Goal: Information Seeking & Learning: Learn about a topic

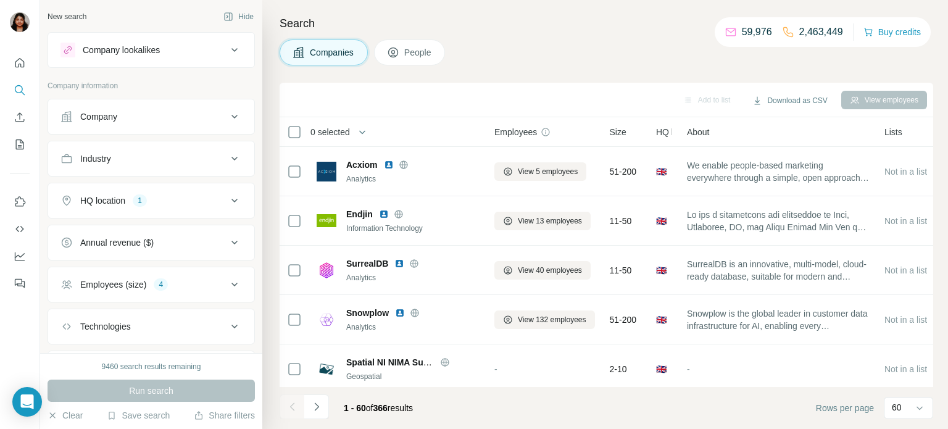
click at [190, 155] on div "Industry" at bounding box center [143, 158] width 167 height 12
click at [169, 187] on input at bounding box center [144, 190] width 152 height 14
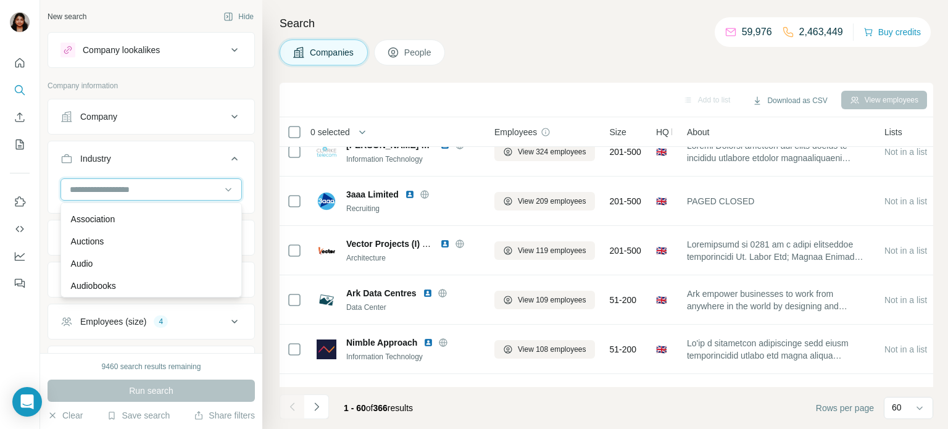
scroll to position [607, 0]
click at [133, 271] on p "Asset Management" at bounding box center [108, 276] width 75 height 12
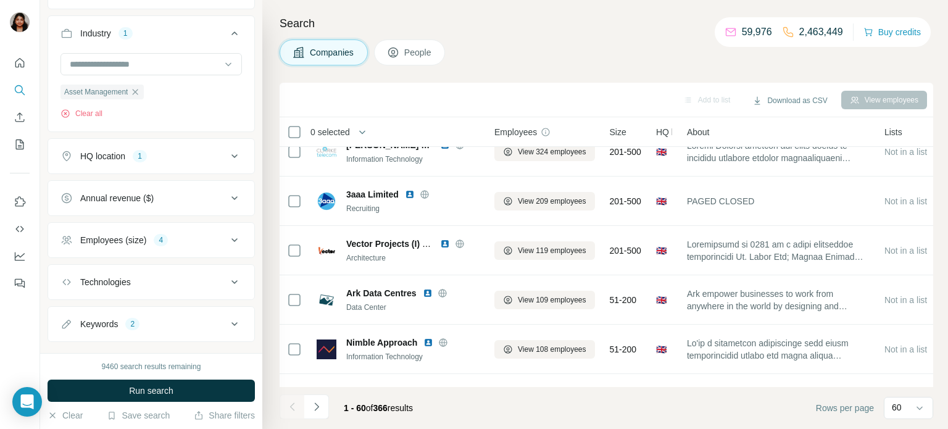
scroll to position [146, 0]
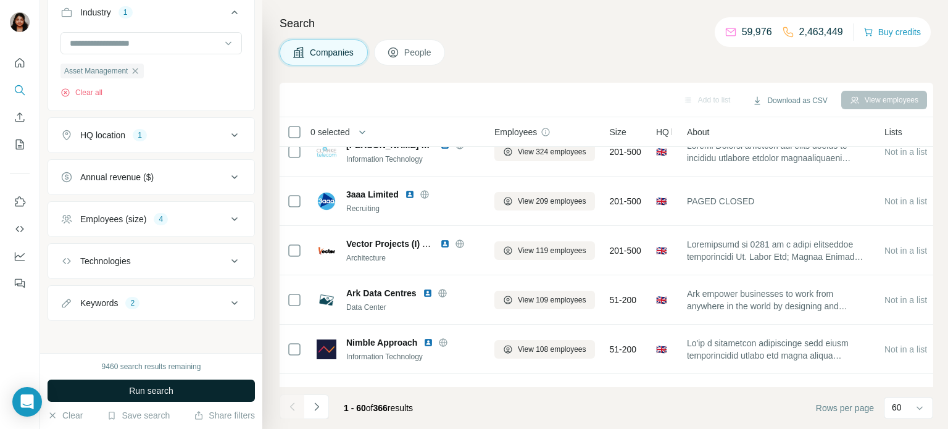
click at [146, 389] on span "Run search" at bounding box center [151, 390] width 44 height 12
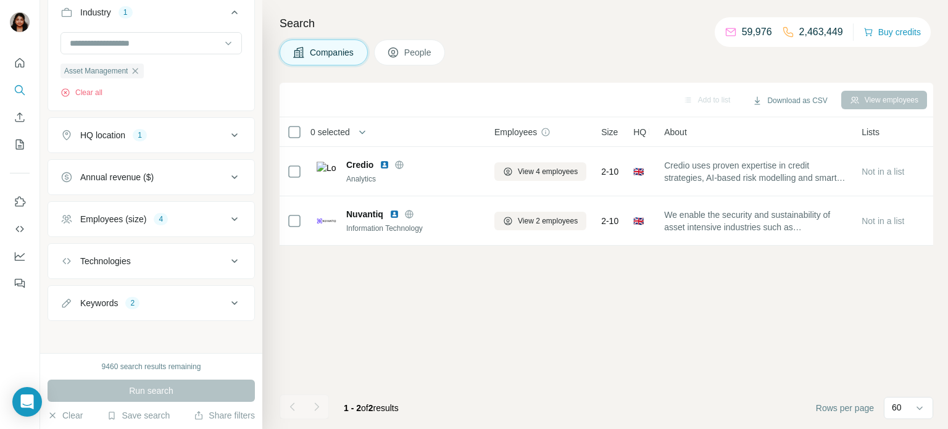
scroll to position [0, 0]
click at [232, 310] on button "Keywords 2" at bounding box center [151, 303] width 206 height 30
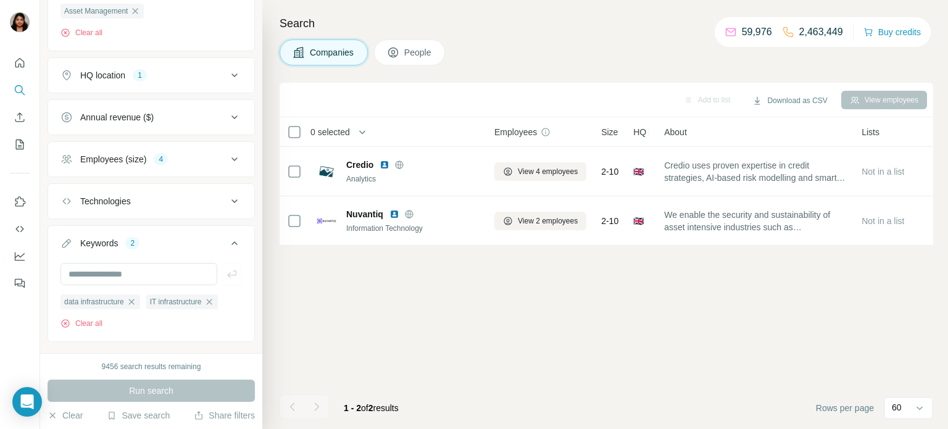
scroll to position [228, 0]
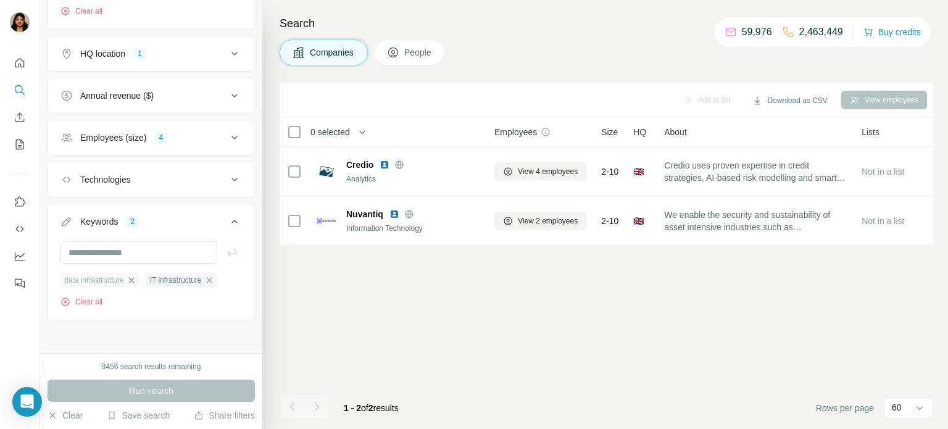
click at [136, 282] on icon "button" at bounding box center [131, 280] width 10 height 10
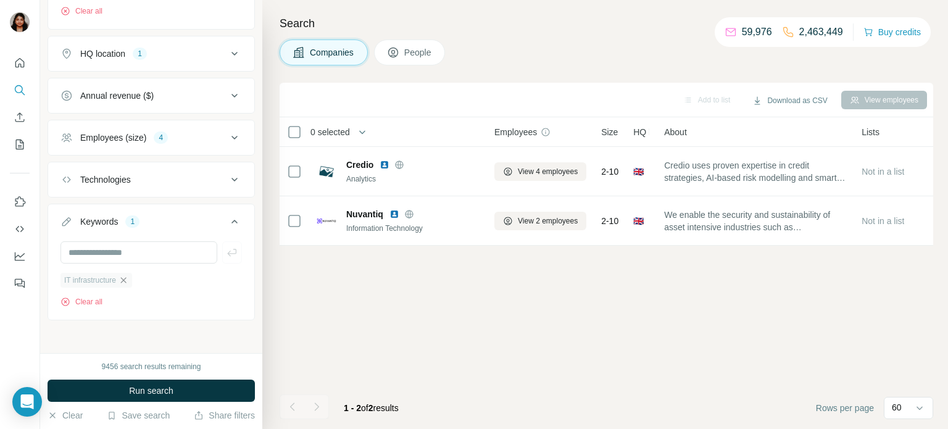
click at [128, 280] on icon "button" at bounding box center [123, 280] width 10 height 10
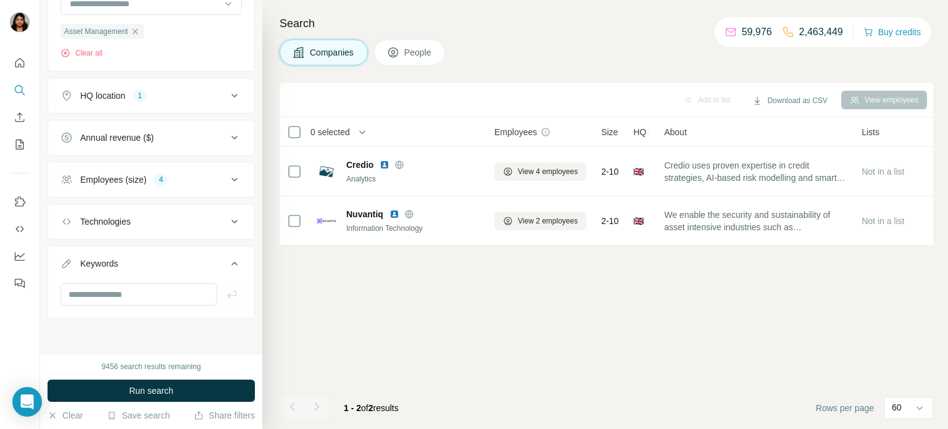
scroll to position [183, 0]
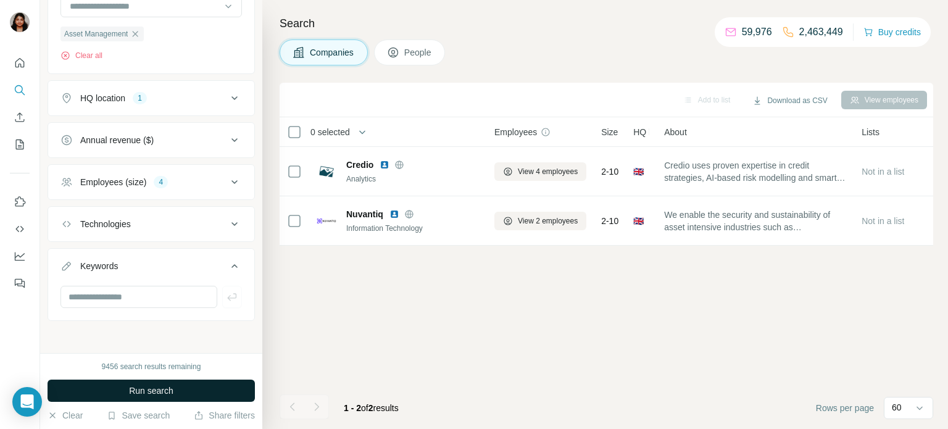
click at [159, 388] on span "Run search" at bounding box center [151, 390] width 44 height 12
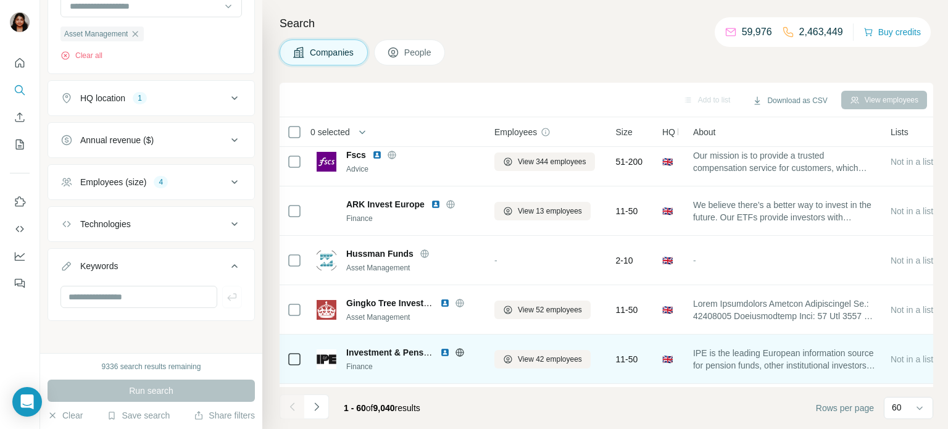
scroll to position [506, 0]
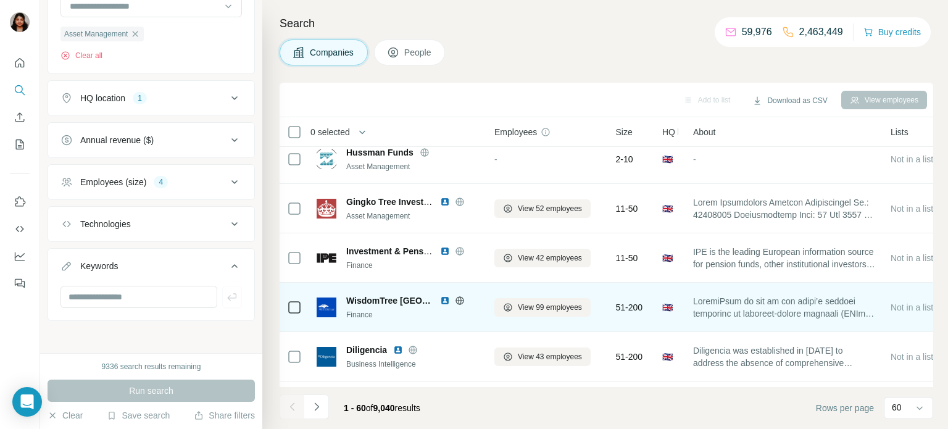
click at [456, 299] on icon at bounding box center [460, 301] width 10 height 10
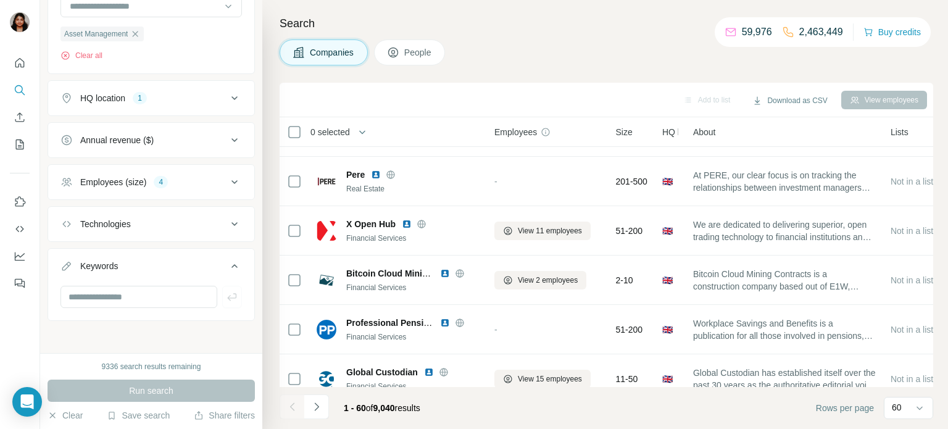
scroll to position [1720, 0]
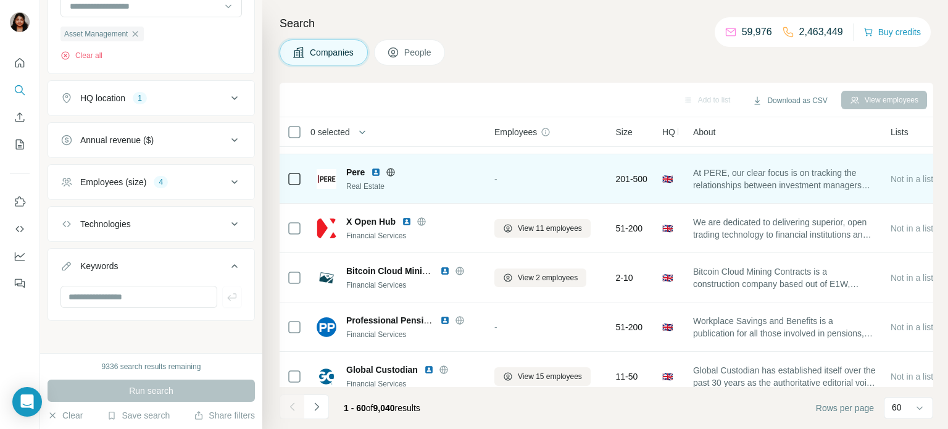
click at [391, 174] on icon at bounding box center [391, 172] width 10 height 10
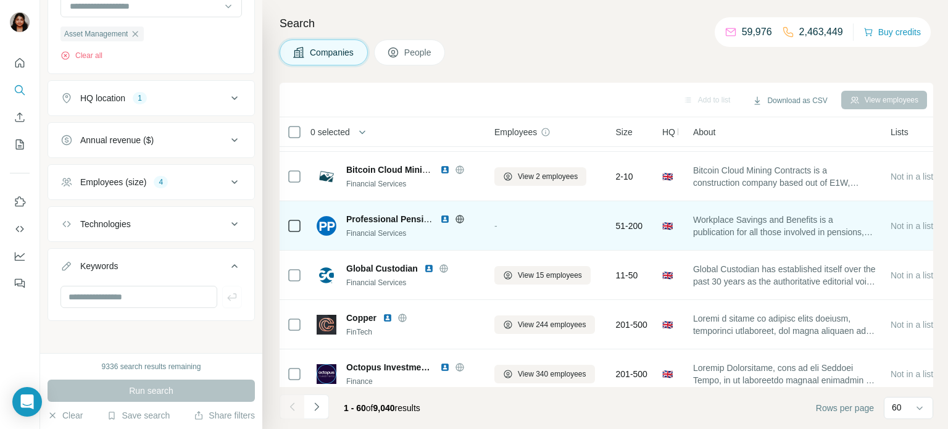
scroll to position [1923, 0]
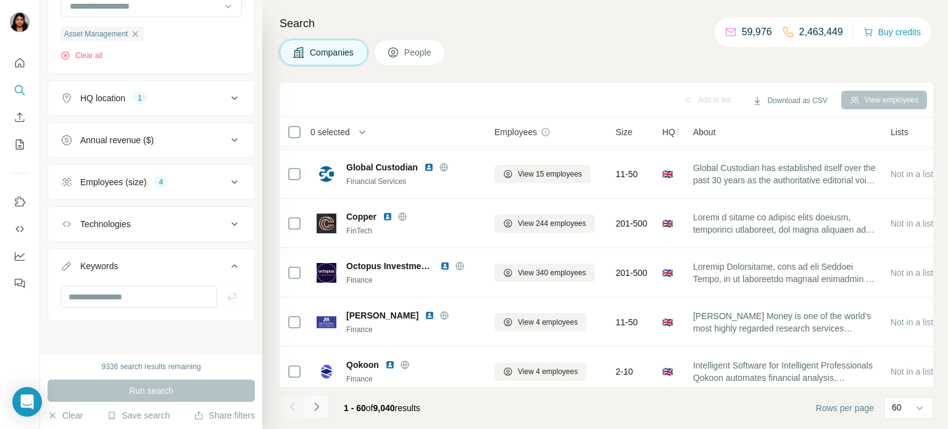
click at [313, 405] on icon "Navigate to next page" at bounding box center [316, 406] width 12 height 12
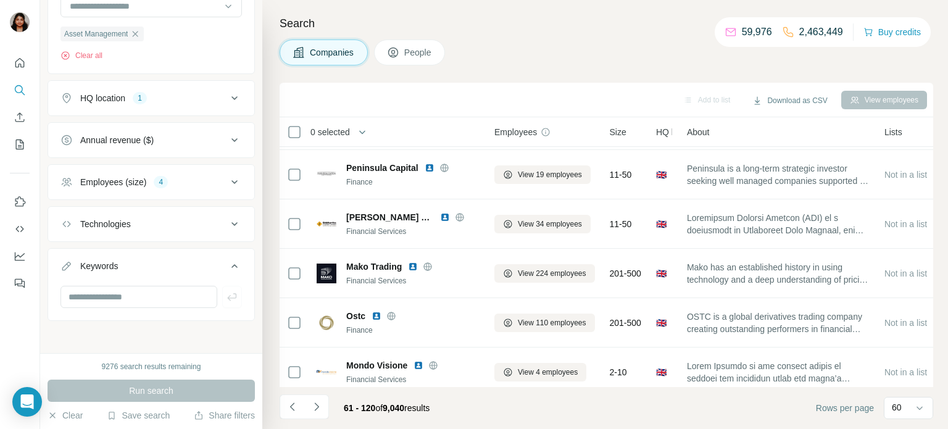
scroll to position [2226, 0]
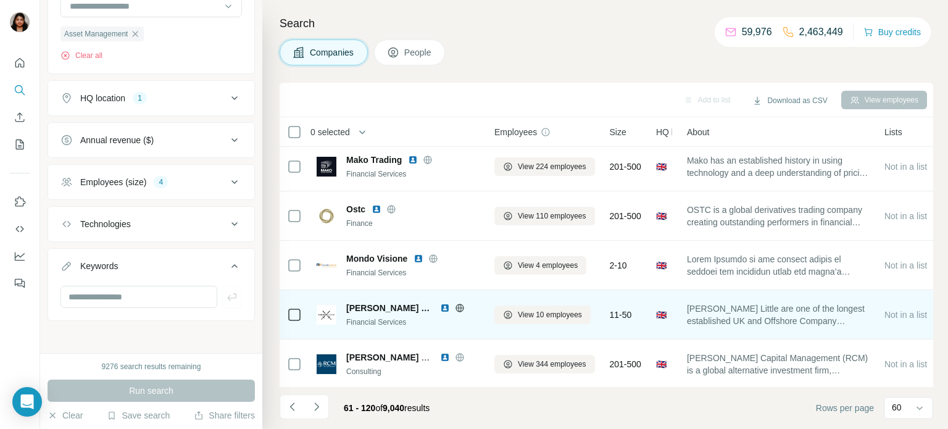
click at [455, 307] on icon at bounding box center [459, 307] width 8 height 1
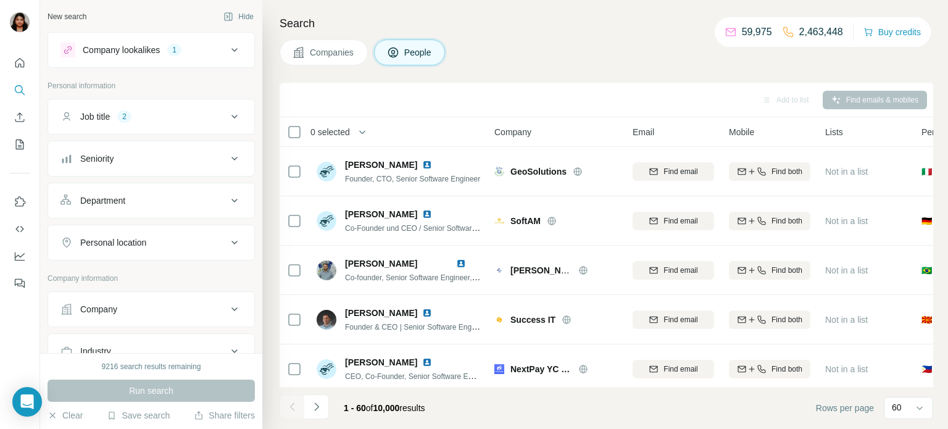
click at [230, 239] on icon at bounding box center [234, 242] width 15 height 15
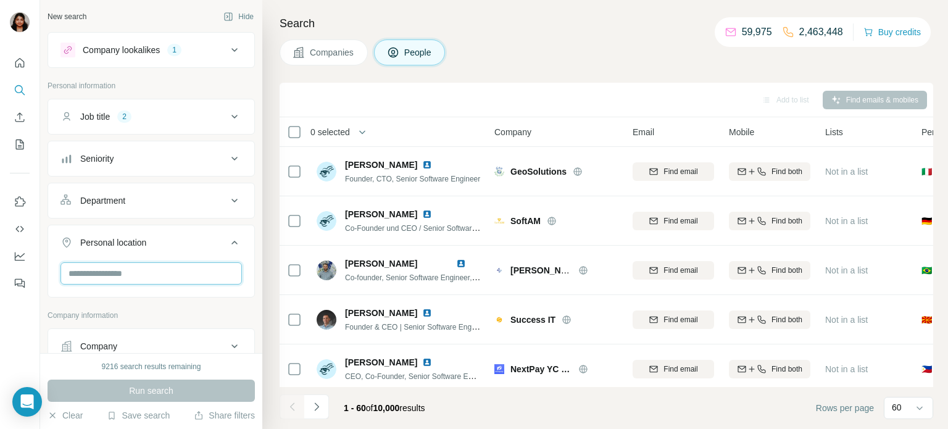
click at [148, 271] on input "text" at bounding box center [150, 273] width 181 height 22
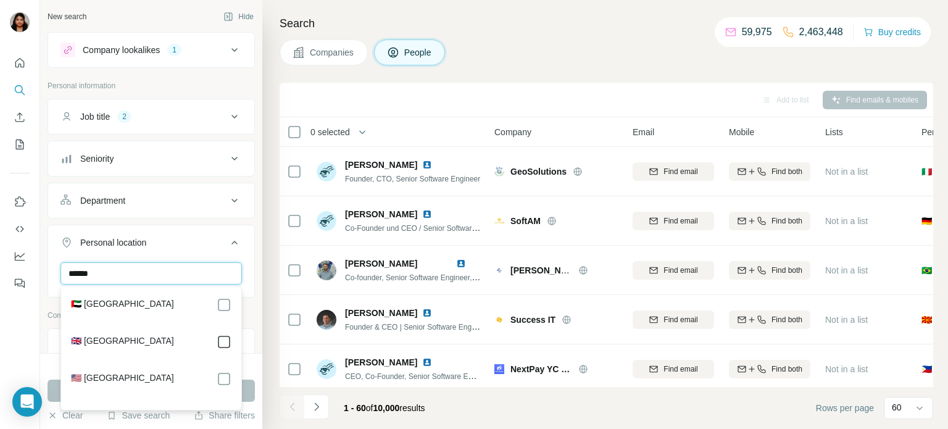
type input "******"
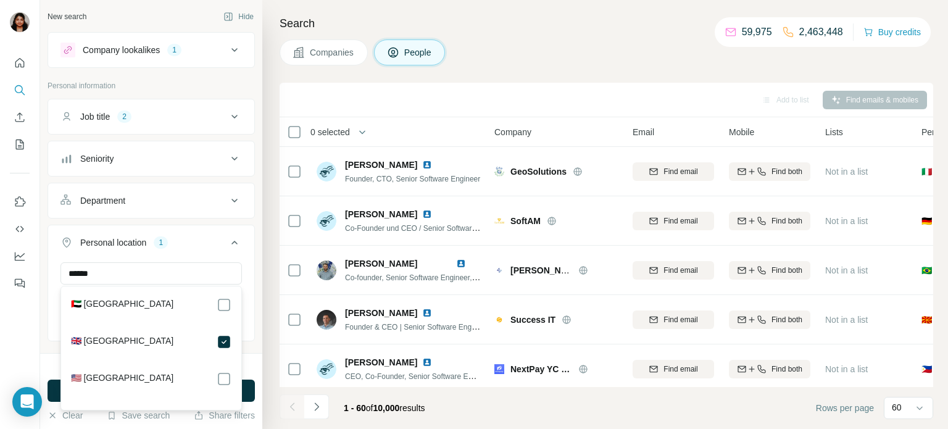
click at [41, 303] on div "New search Hide Company lookalikes 1 Personal information Job title 2 Seniority…" at bounding box center [151, 176] width 222 height 353
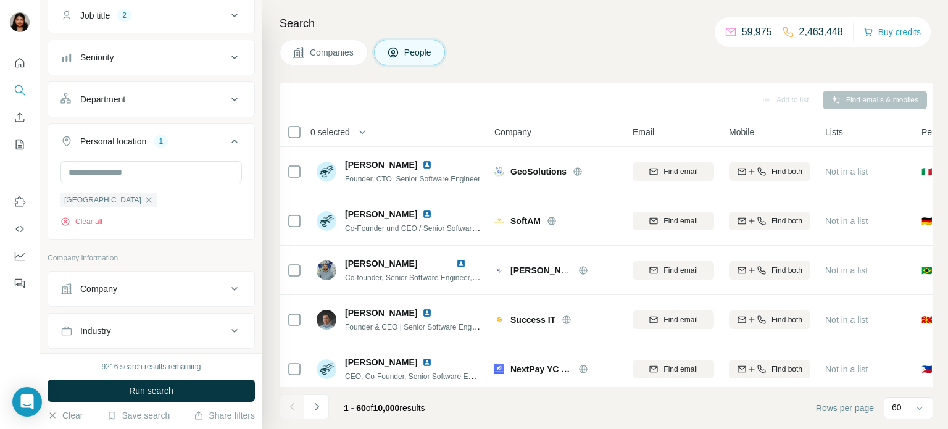
scroll to position [202, 0]
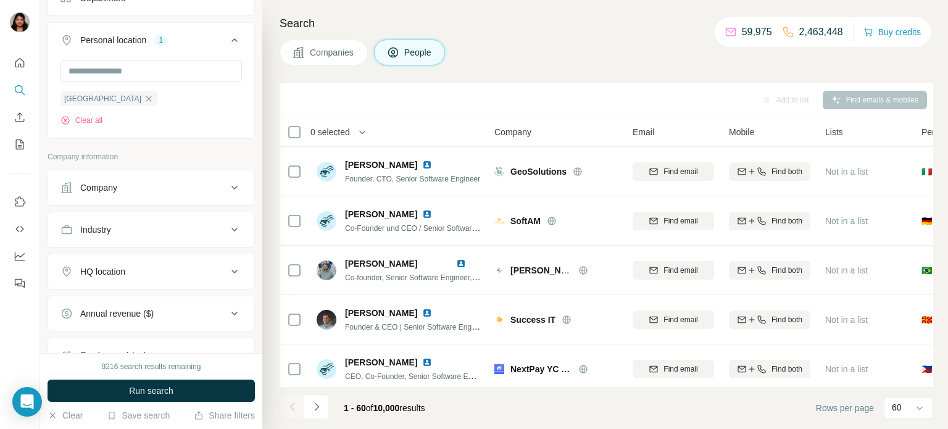
click at [148, 268] on div "HQ location" at bounding box center [143, 271] width 167 height 12
click at [144, 301] on input "text" at bounding box center [150, 302] width 181 height 22
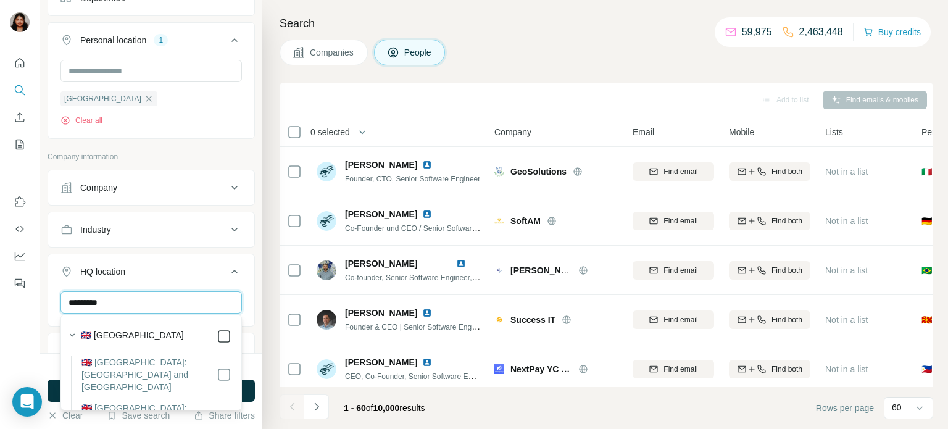
type input "*********"
click at [44, 331] on div "New search Hide Company lookalikes 1 Personal information Job title 2 Seniority…" at bounding box center [151, 176] width 222 height 353
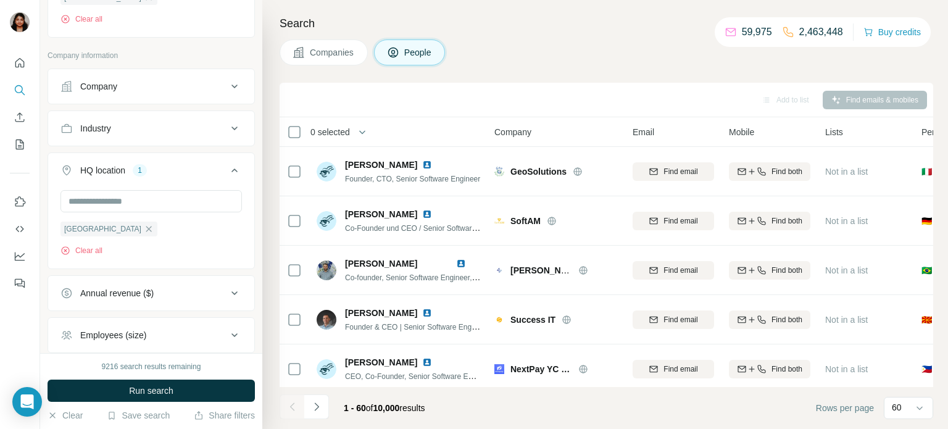
scroll to position [405, 0]
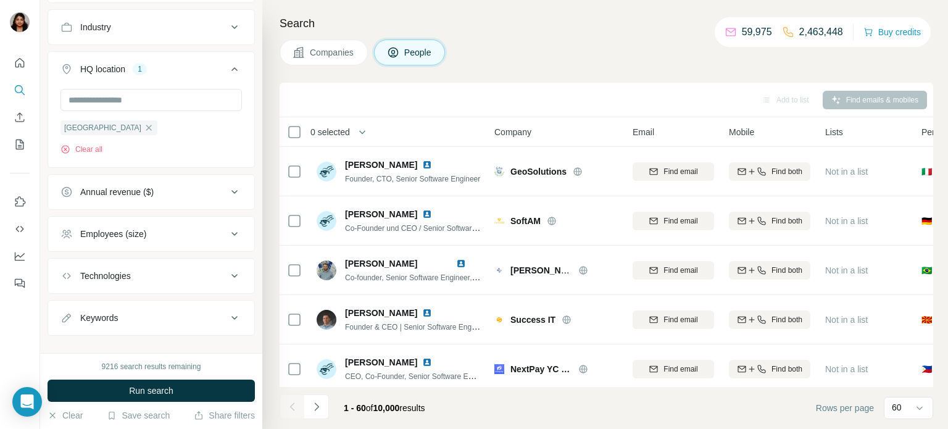
click at [206, 230] on div "Employees (size)" at bounding box center [143, 234] width 167 height 12
click at [64, 326] on icon at bounding box center [67, 329] width 15 height 15
click at [66, 305] on icon at bounding box center [67, 306] width 15 height 15
click at [72, 349] on icon at bounding box center [67, 352] width 15 height 15
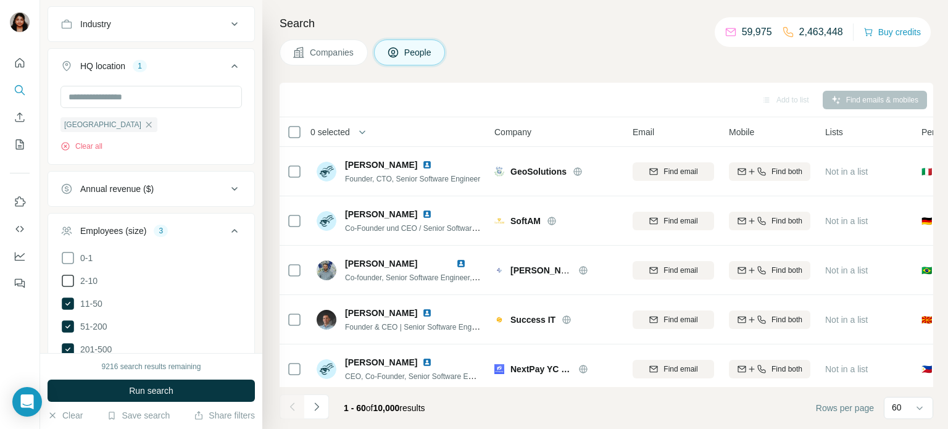
click at [68, 282] on icon at bounding box center [67, 280] width 15 height 15
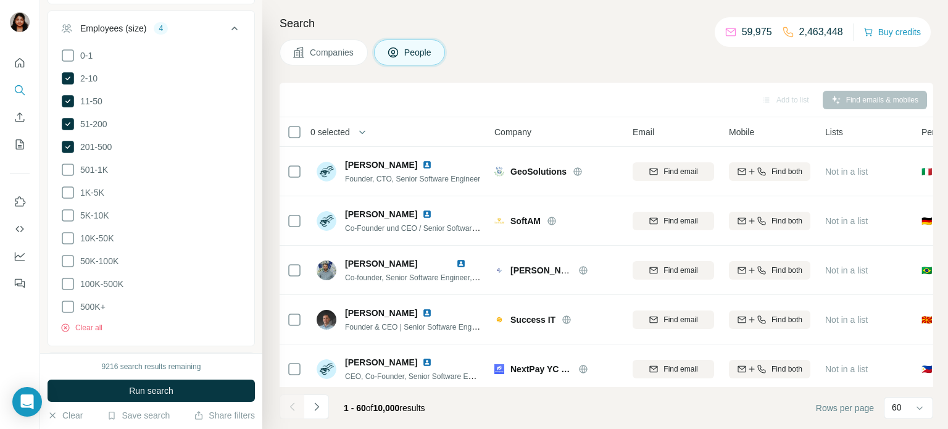
scroll to position [718, 0]
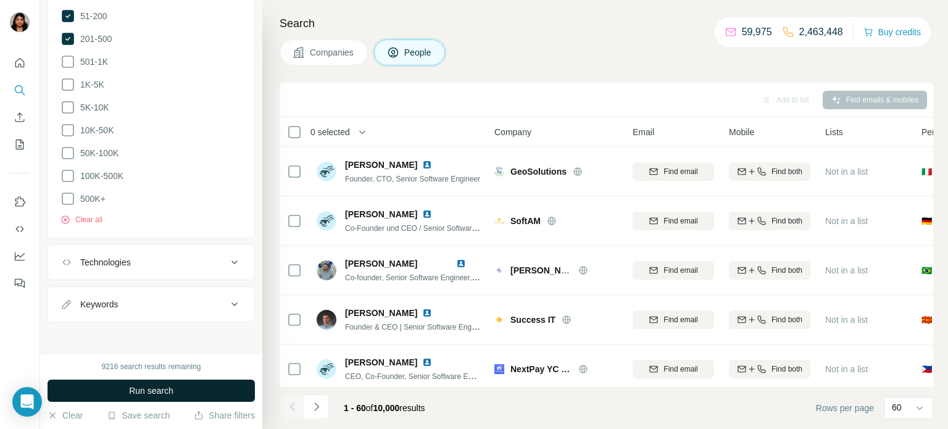
click at [173, 395] on span "Run search" at bounding box center [151, 390] width 44 height 12
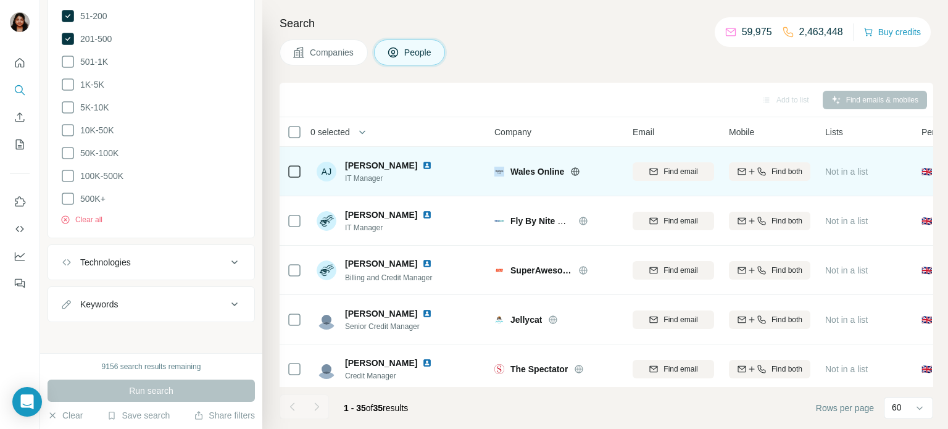
click at [422, 168] on img at bounding box center [427, 165] width 10 height 10
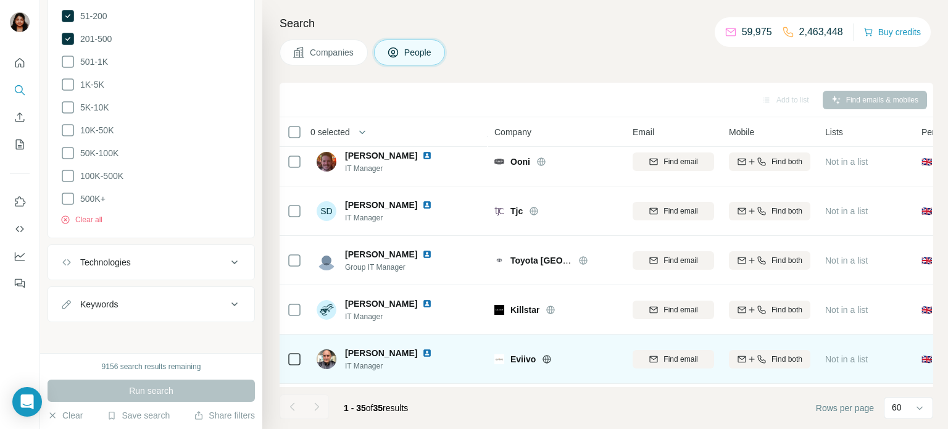
scroll to position [1386, 0]
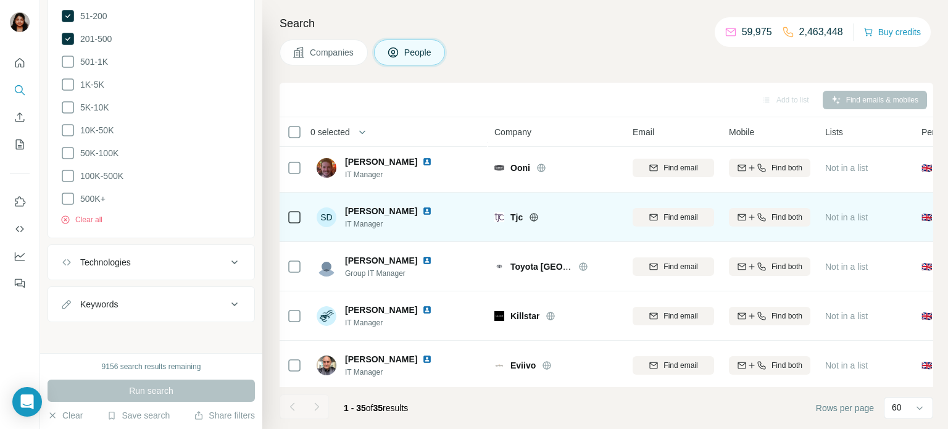
click at [423, 212] on img at bounding box center [427, 211] width 10 height 10
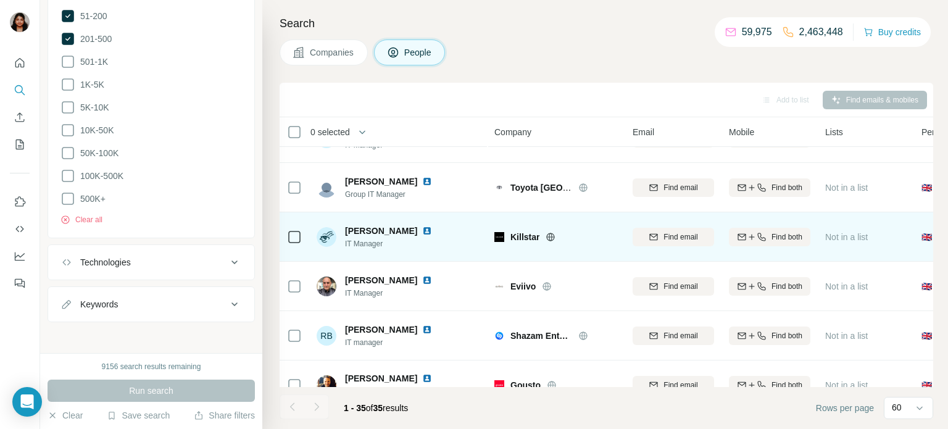
scroll to position [1487, 0]
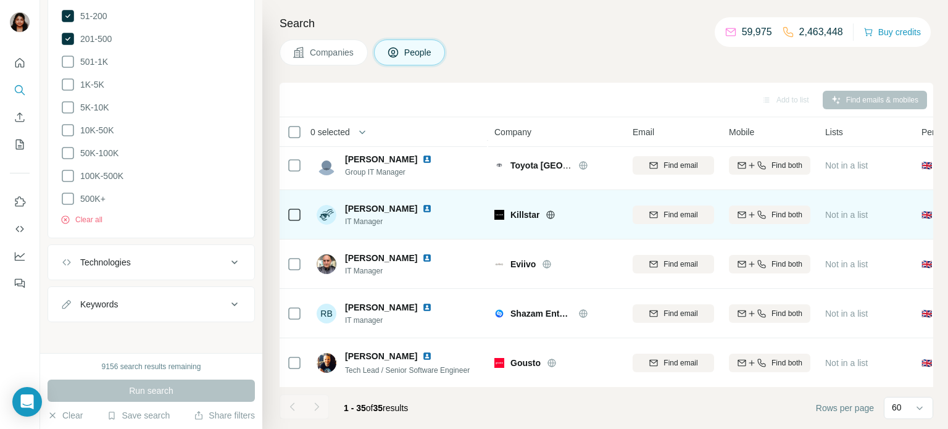
click at [422, 206] on img at bounding box center [427, 209] width 10 height 10
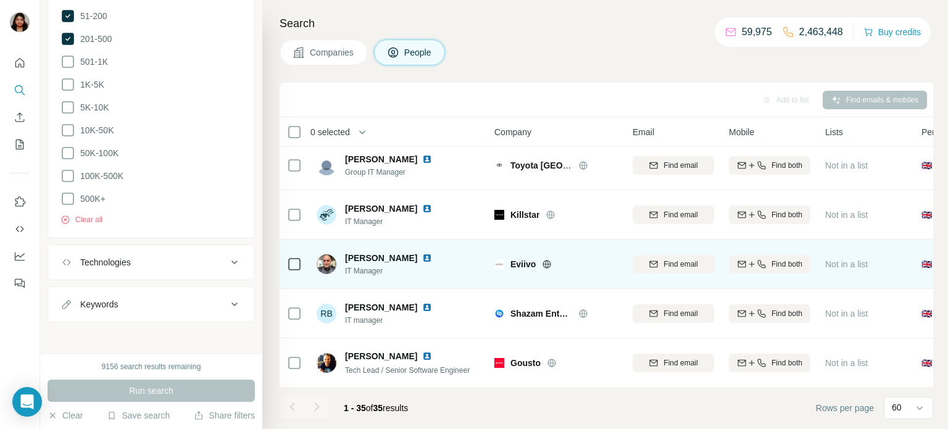
click at [426, 257] on img at bounding box center [427, 258] width 10 height 10
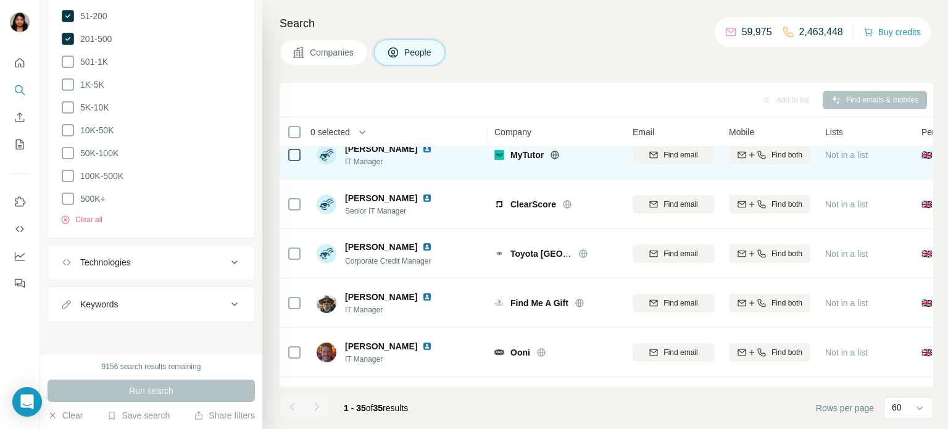
scroll to position [1183, 0]
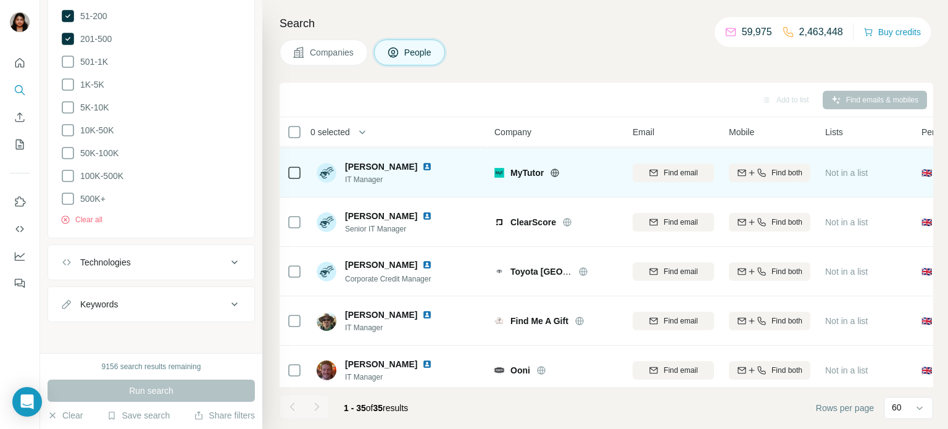
click at [550, 65] on div "Search Companies People Add to list Find emails & mobiles 0 selected People Com…" at bounding box center [604, 214] width 685 height 429
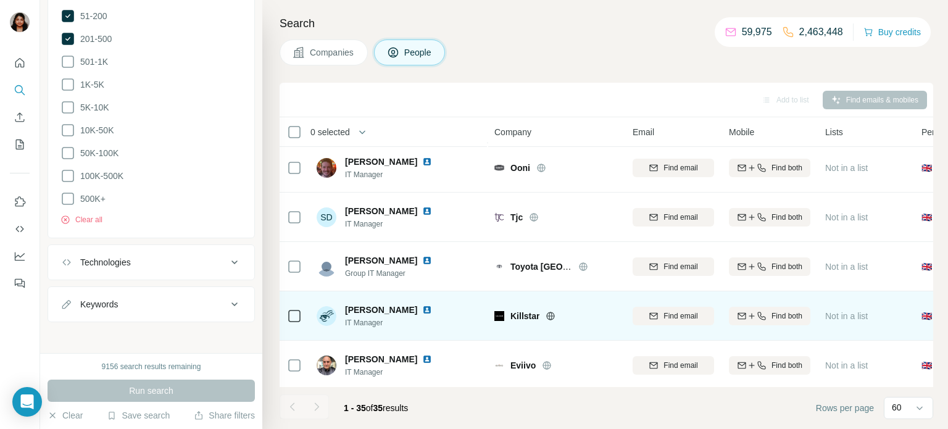
scroll to position [1285, 0]
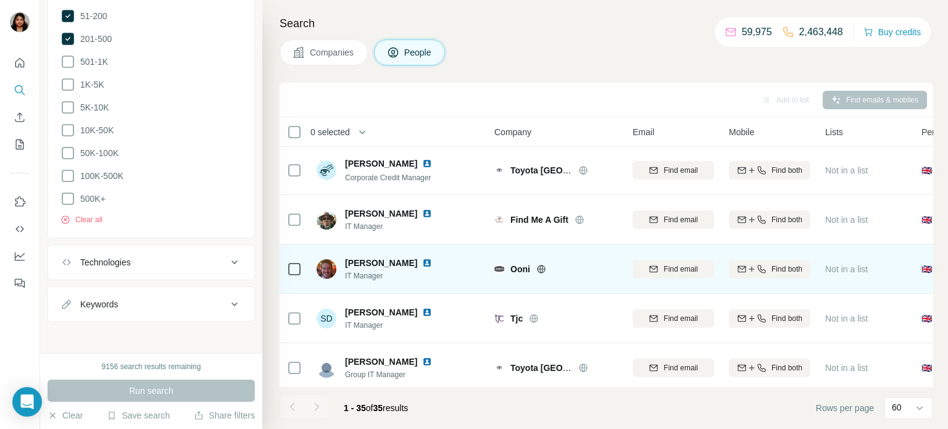
click at [422, 263] on img at bounding box center [427, 263] width 10 height 10
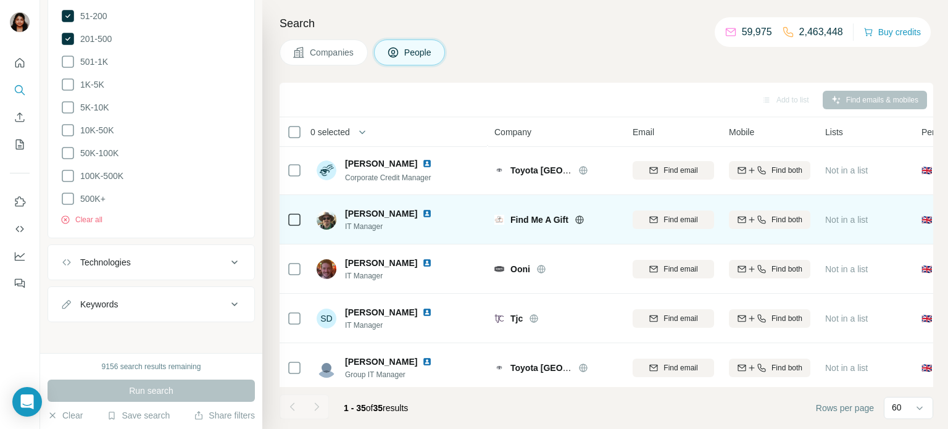
scroll to position [1183, 0]
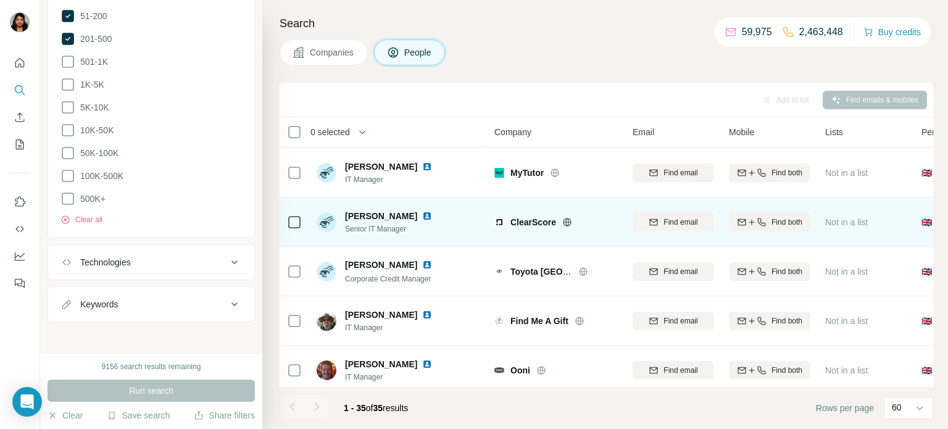
click at [422, 214] on img at bounding box center [427, 216] width 10 height 10
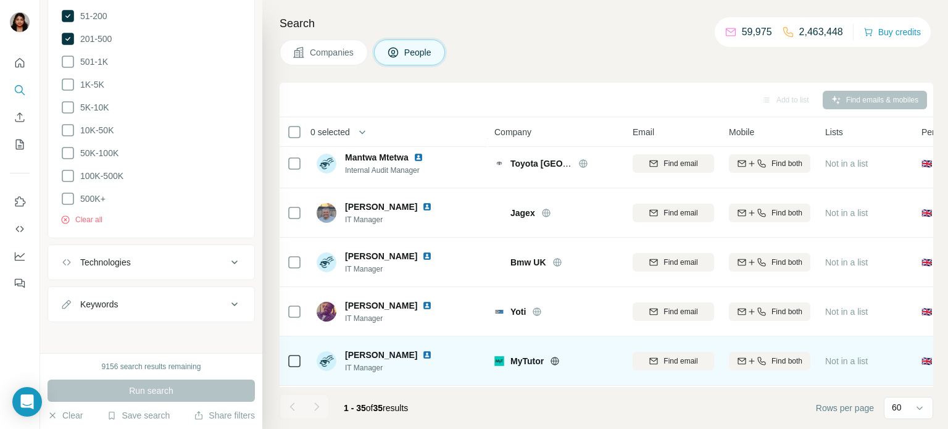
scroll to position [981, 0]
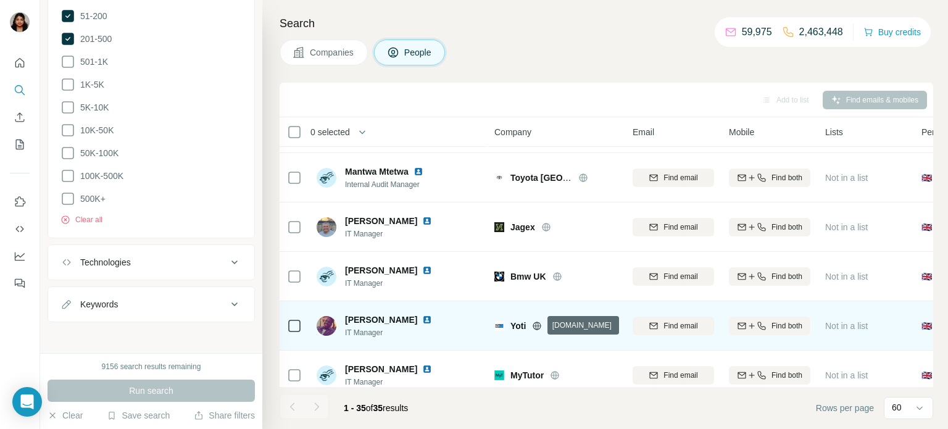
click at [537, 326] on icon at bounding box center [537, 326] width 10 height 10
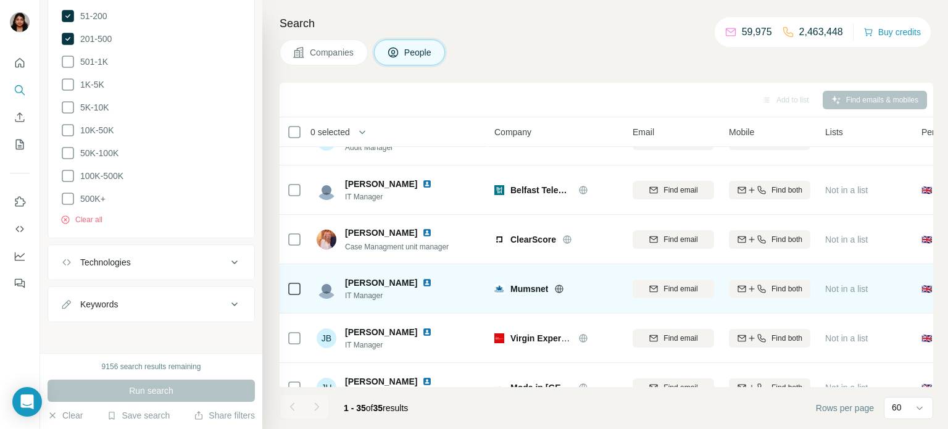
scroll to position [374, 0]
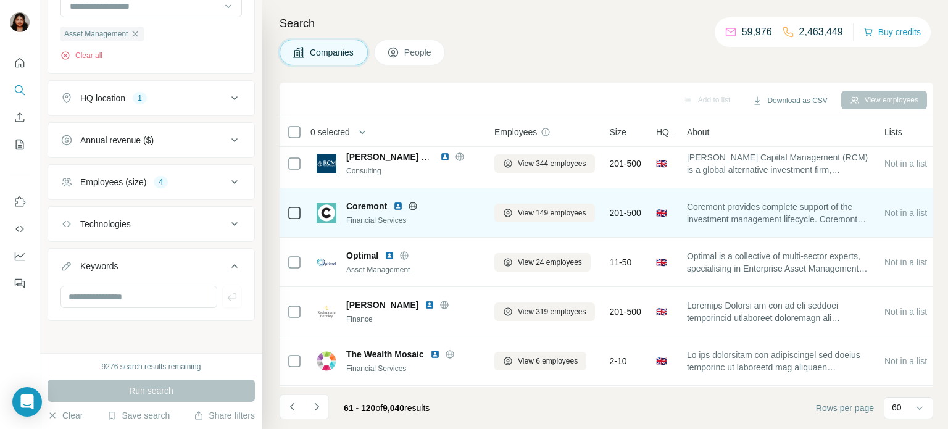
scroll to position [2428, 0]
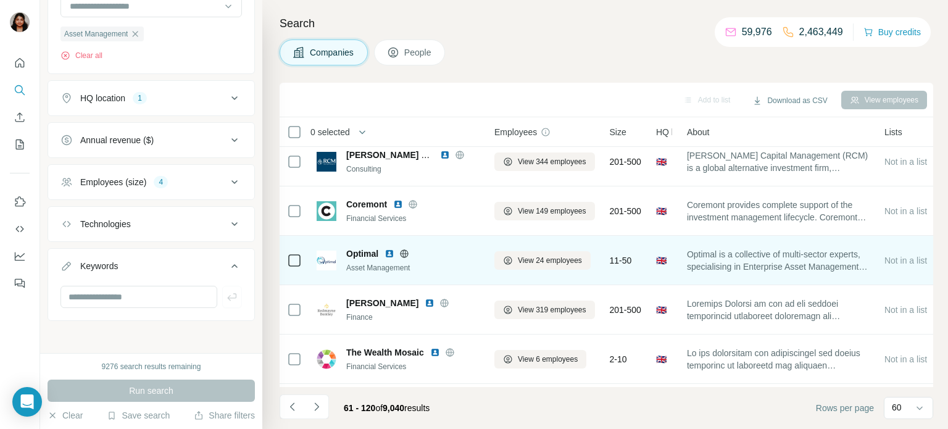
click at [408, 253] on icon at bounding box center [404, 253] width 8 height 1
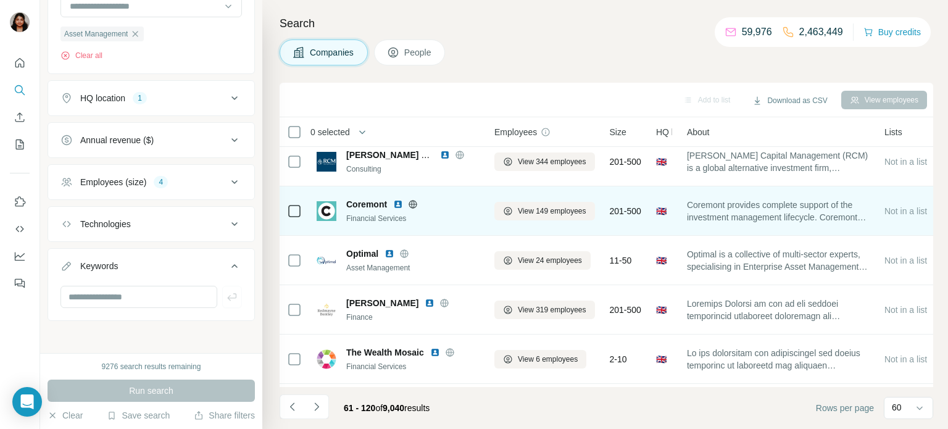
click at [415, 204] on icon at bounding box center [413, 204] width 10 height 10
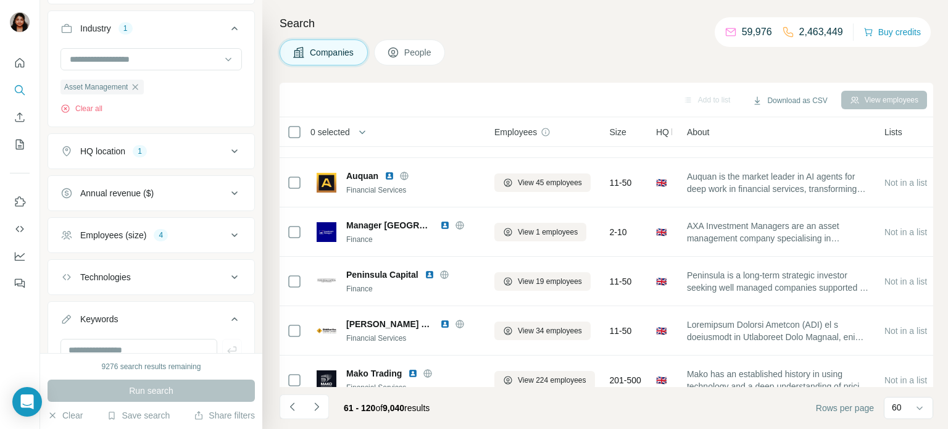
scroll to position [0, 0]
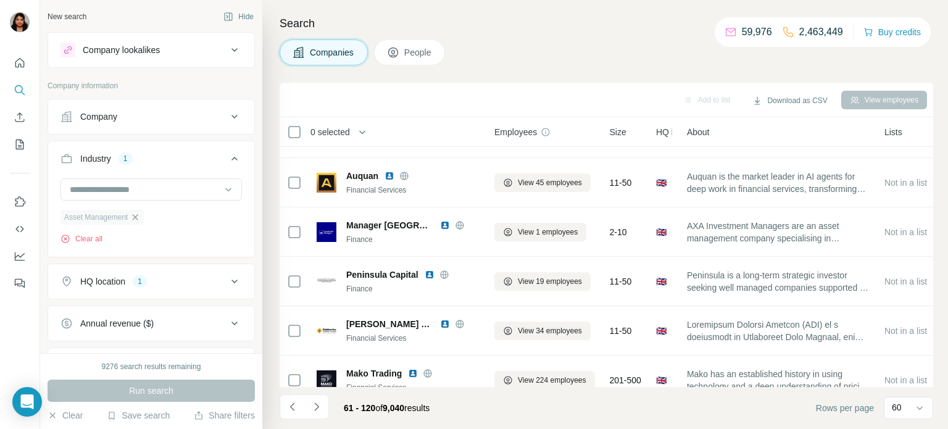
click at [137, 215] on icon "button" at bounding box center [136, 217] width 6 height 6
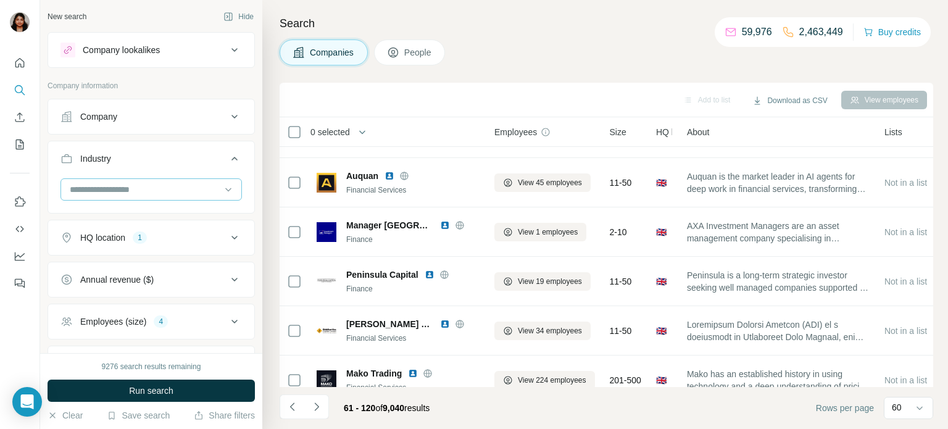
click at [142, 188] on input at bounding box center [144, 190] width 152 height 14
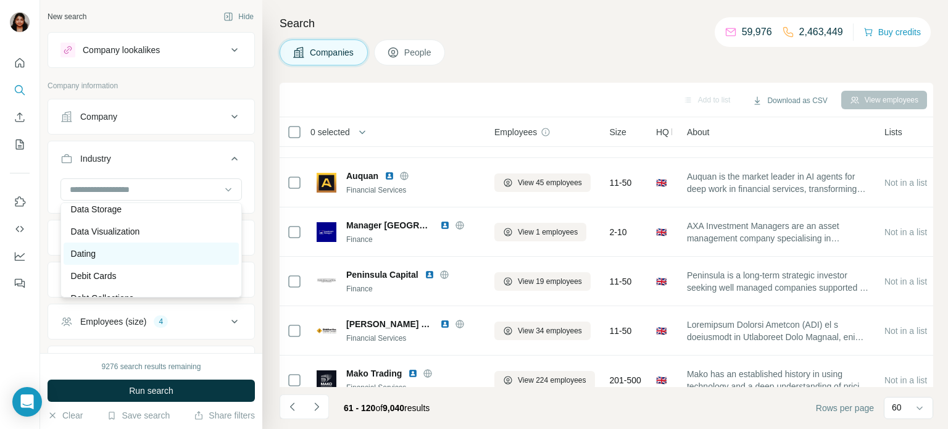
click at [108, 257] on div "Dating" at bounding box center [151, 253] width 160 height 12
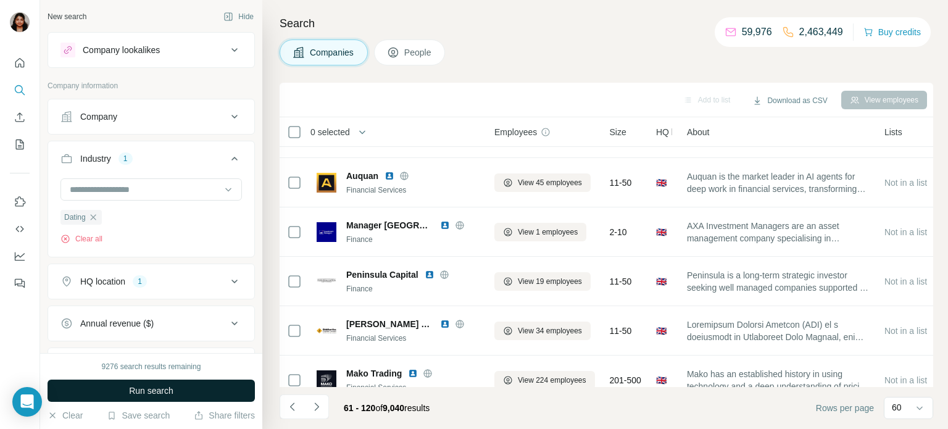
click at [151, 389] on span "Run search" at bounding box center [151, 390] width 44 height 12
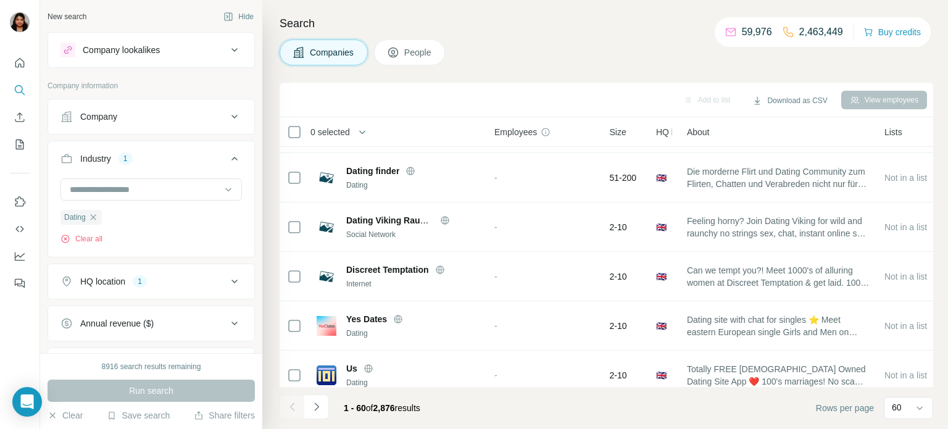
scroll to position [2316, 0]
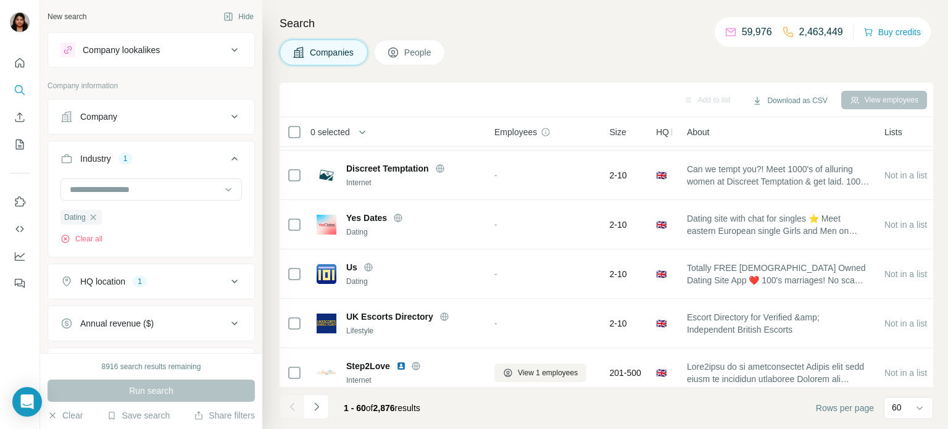
click at [197, 186] on input at bounding box center [144, 190] width 152 height 14
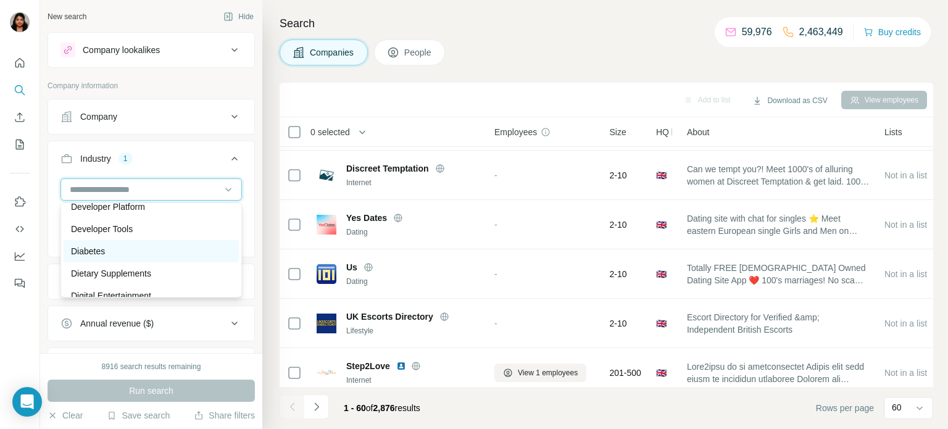
scroll to position [3643, 0]
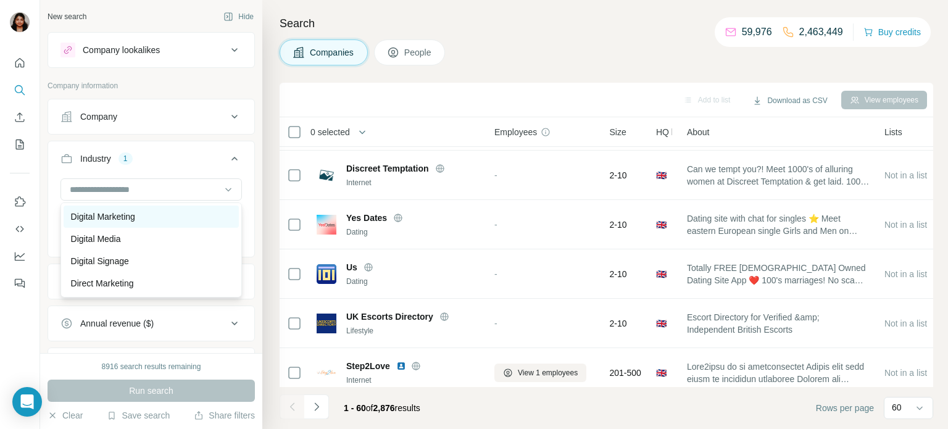
click at [164, 215] on div "Digital Marketing" at bounding box center [151, 216] width 160 height 12
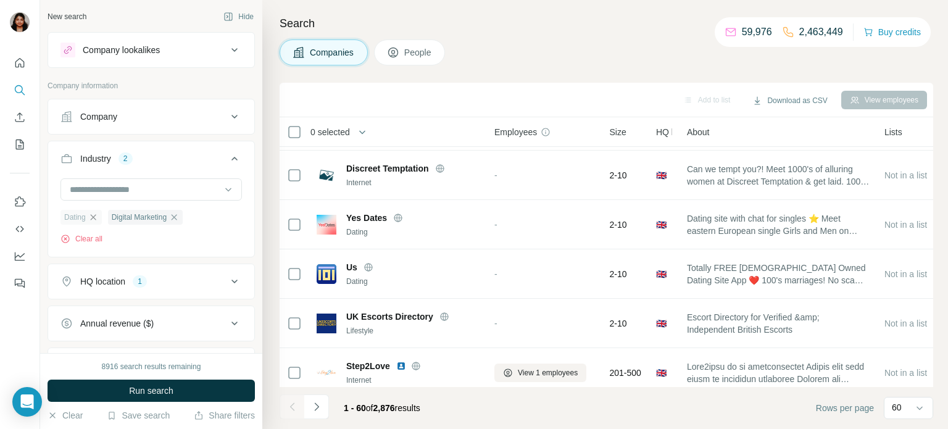
click at [94, 219] on icon "button" at bounding box center [93, 217] width 10 height 10
click at [159, 189] on input at bounding box center [144, 190] width 152 height 14
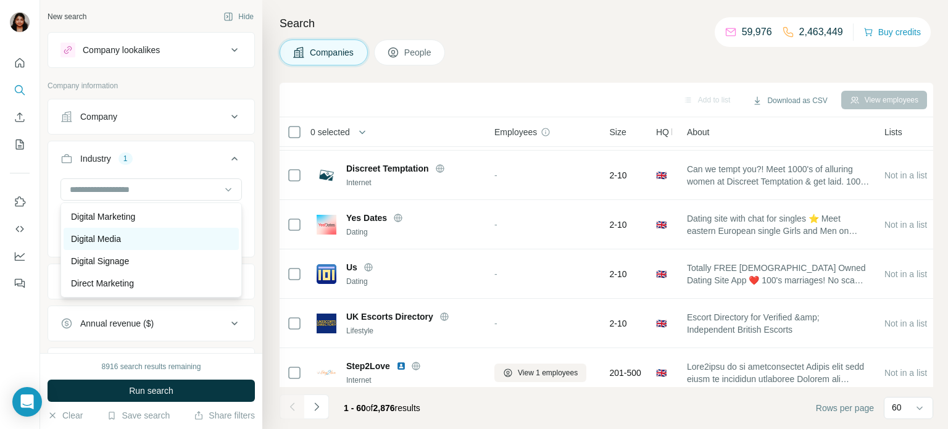
click at [136, 241] on div "Digital Media" at bounding box center [151, 239] width 160 height 12
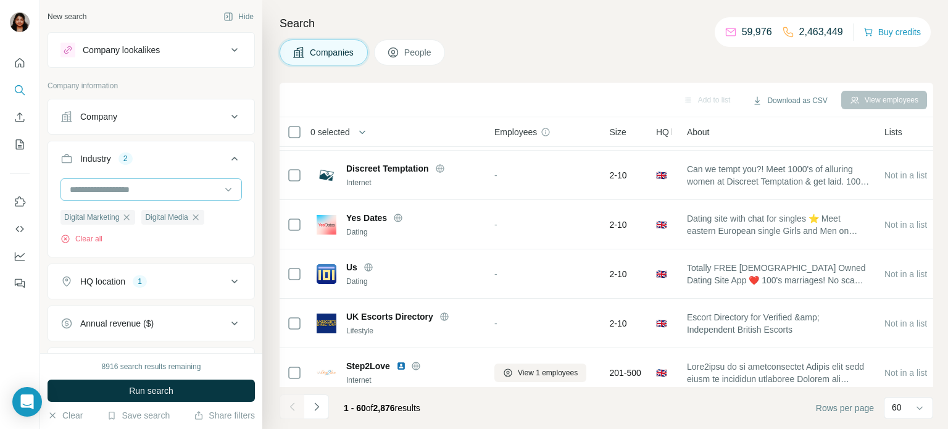
click at [126, 194] on input at bounding box center [144, 190] width 152 height 14
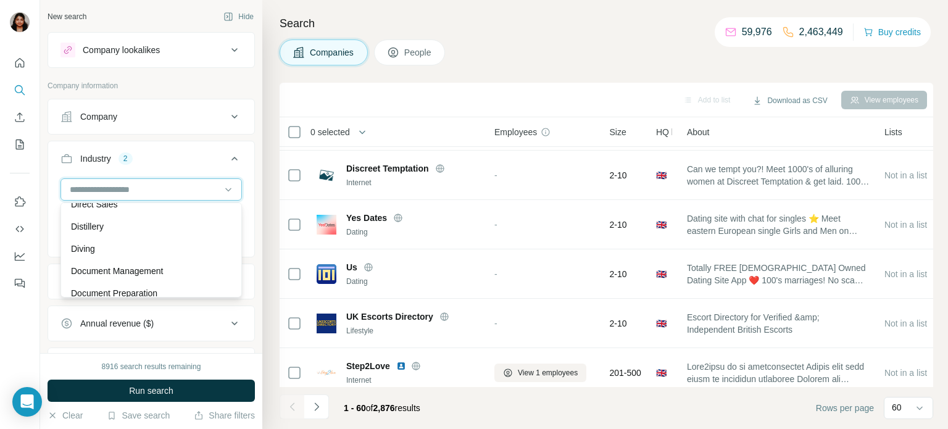
scroll to position [3643, 0]
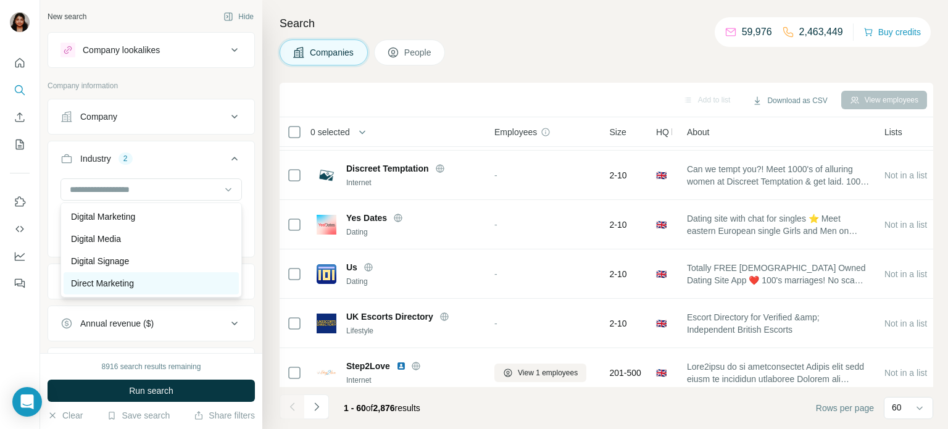
click at [122, 279] on p "Direct Marketing" at bounding box center [102, 283] width 63 height 12
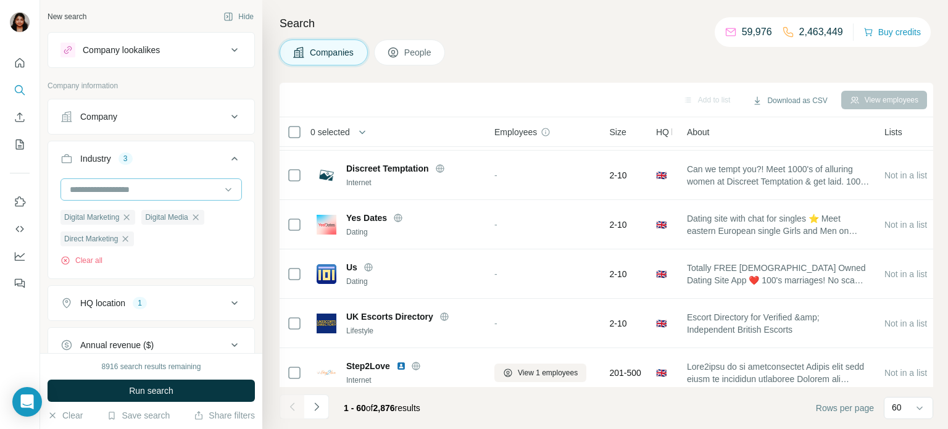
click at [146, 193] on input at bounding box center [144, 190] width 152 height 14
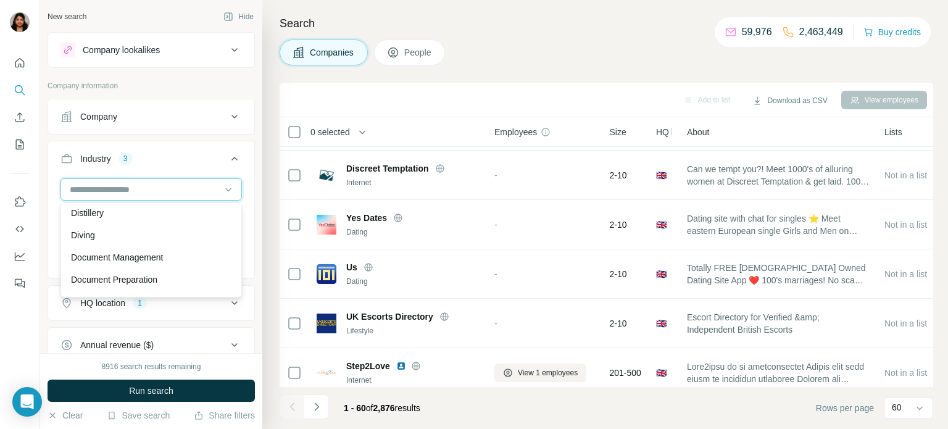
scroll to position [3744, 0]
click at [163, 270] on p "Document Management" at bounding box center [117, 271] width 92 height 12
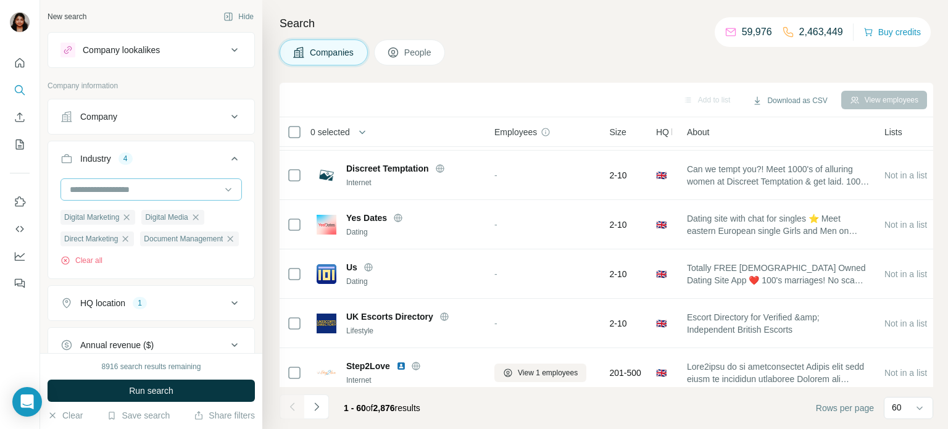
click at [165, 192] on input at bounding box center [144, 190] width 152 height 14
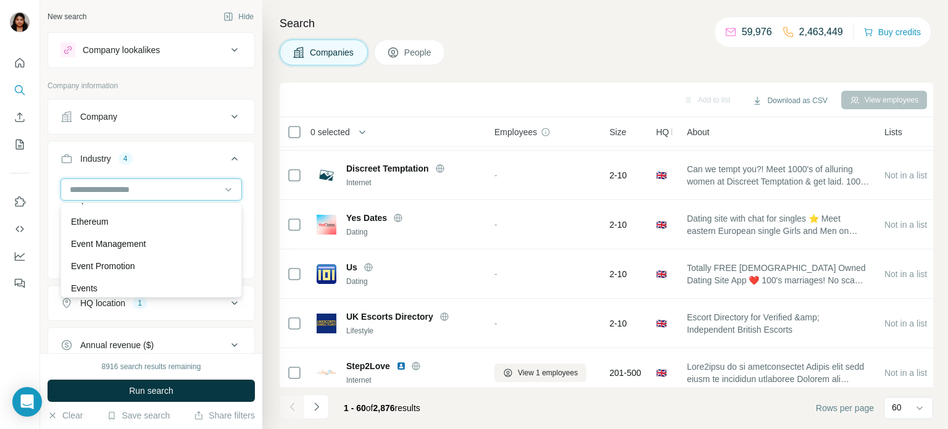
scroll to position [4655, 0]
click at [189, 165] on button "Industry 4" at bounding box center [151, 161] width 206 height 35
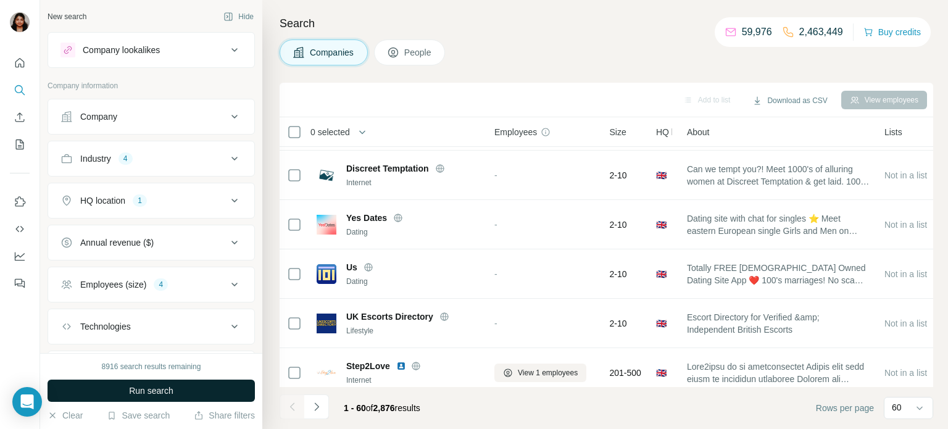
click at [150, 387] on span "Run search" at bounding box center [151, 390] width 44 height 12
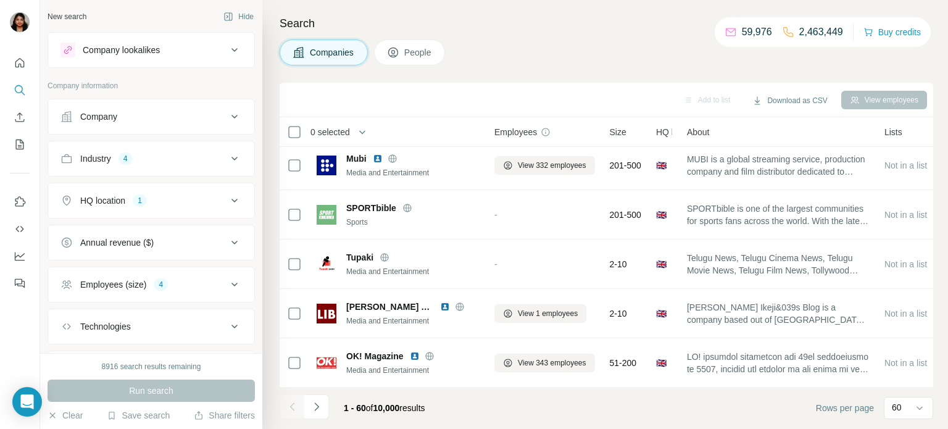
scroll to position [2316, 0]
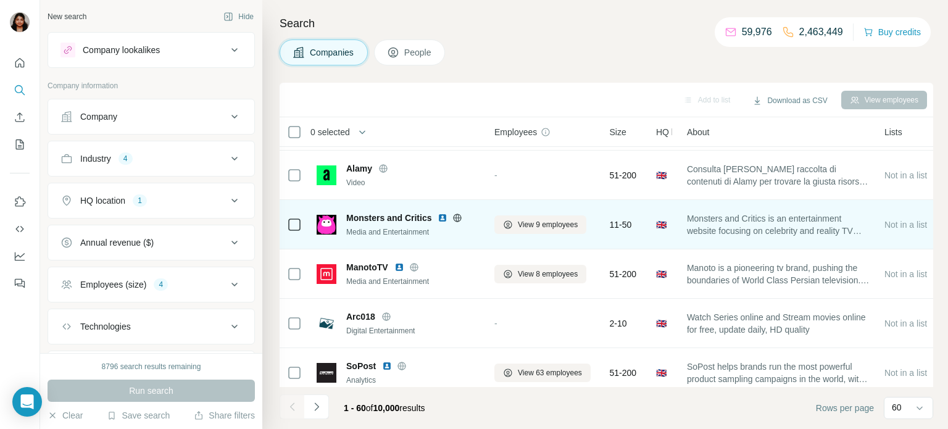
click at [459, 218] on icon at bounding box center [457, 217] width 3 height 8
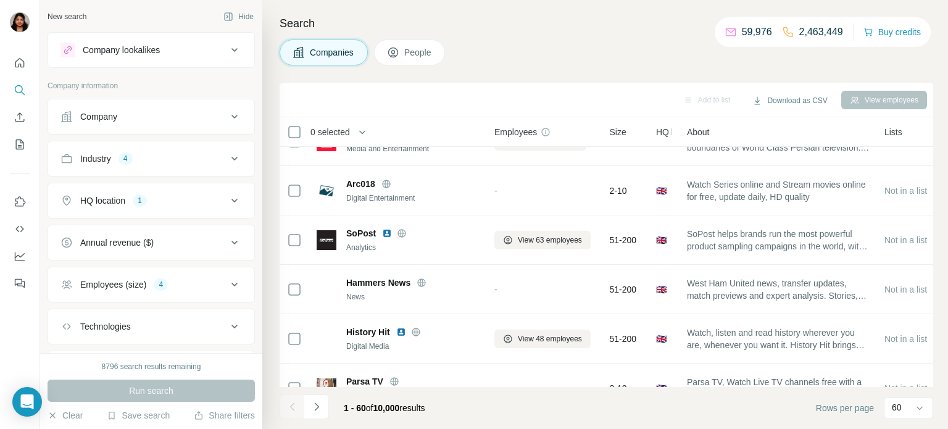
scroll to position [2721, 0]
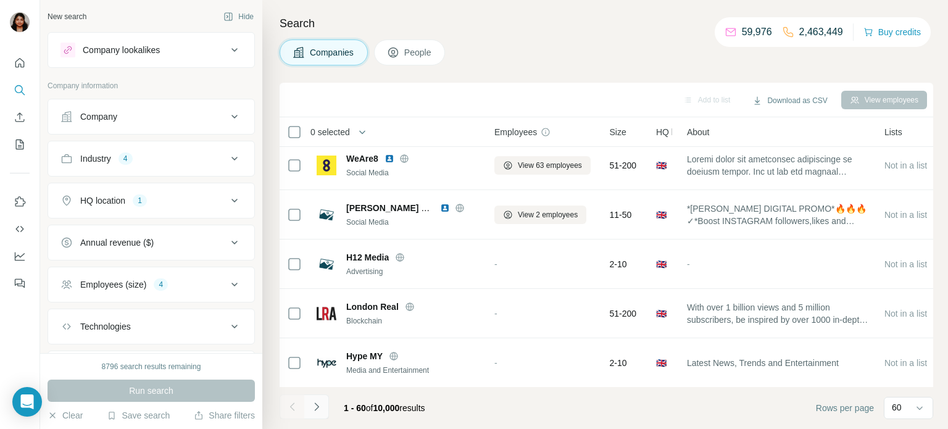
click at [321, 417] on button "Navigate to next page" at bounding box center [316, 406] width 25 height 25
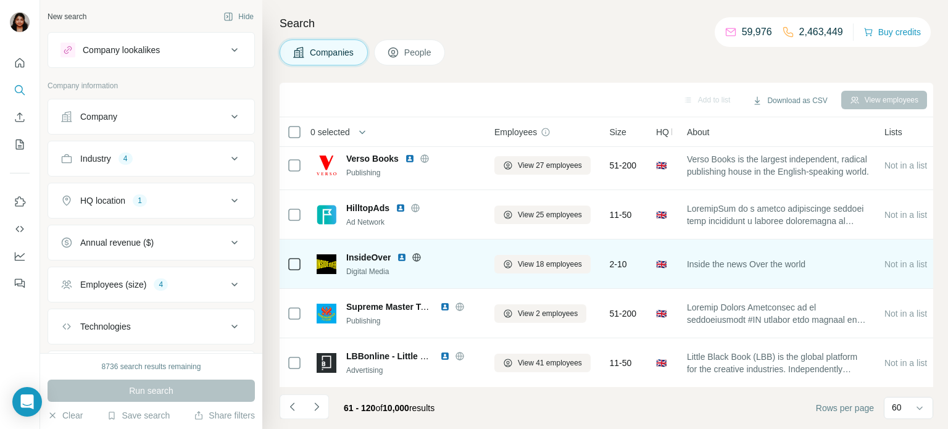
click at [416, 257] on icon at bounding box center [416, 257] width 3 height 8
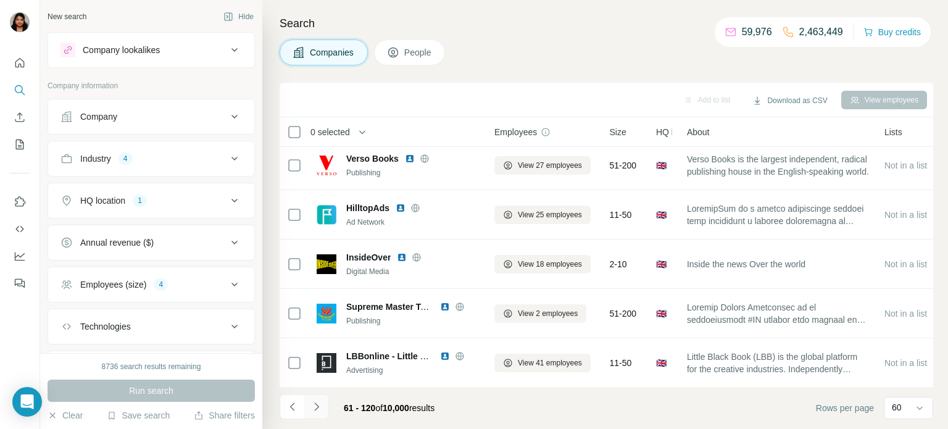
click at [318, 407] on icon "Navigate to next page" at bounding box center [316, 406] width 12 height 12
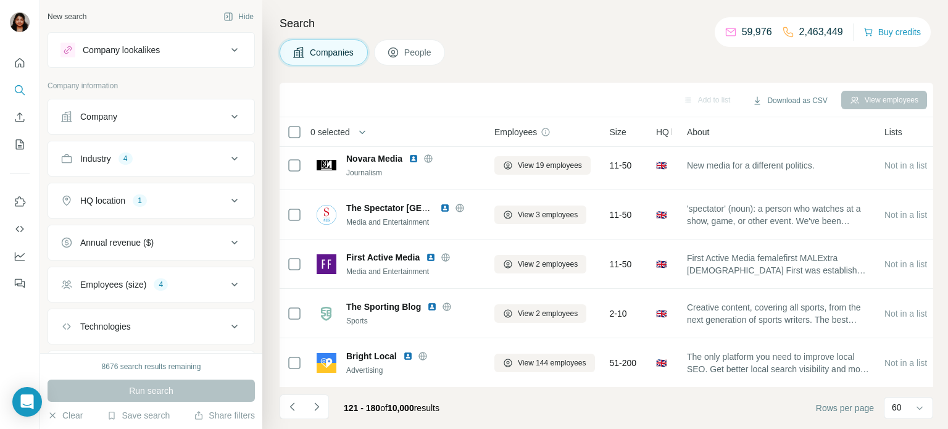
scroll to position [0, 0]
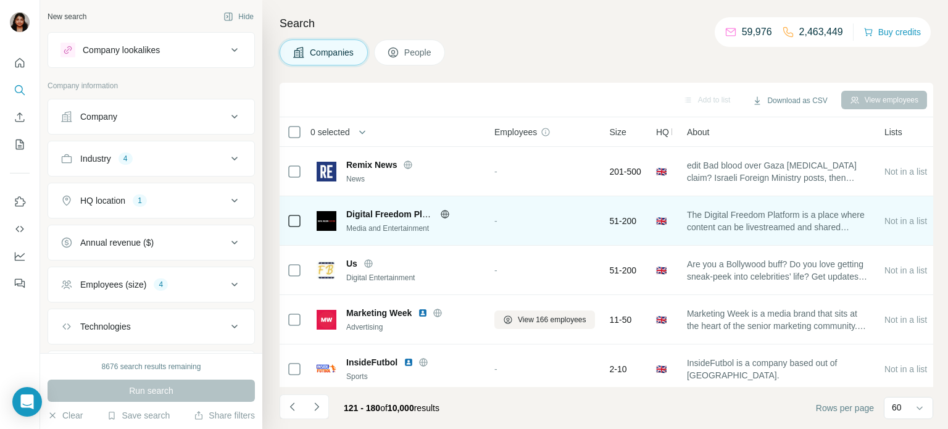
click at [447, 213] on icon at bounding box center [445, 214] width 10 height 10
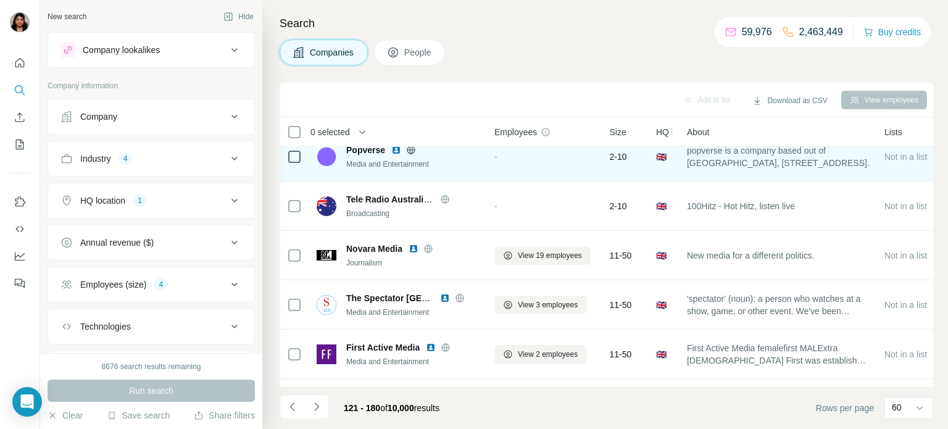
scroll to position [708, 0]
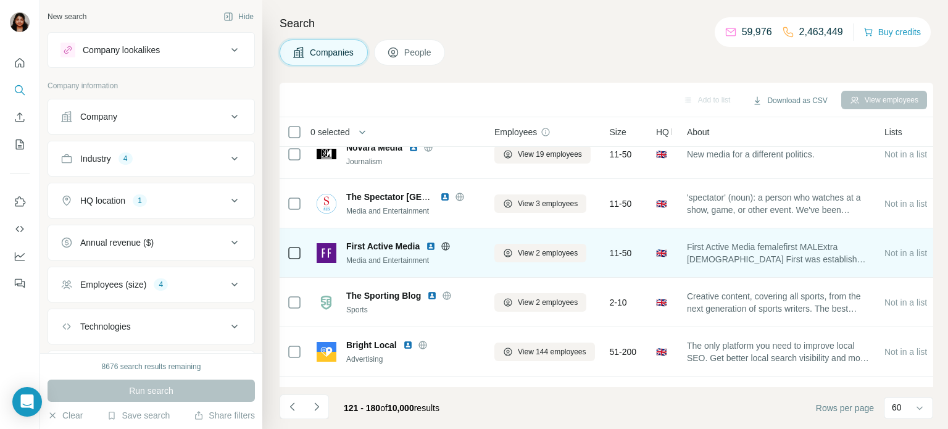
click at [450, 245] on icon at bounding box center [446, 246] width 8 height 8
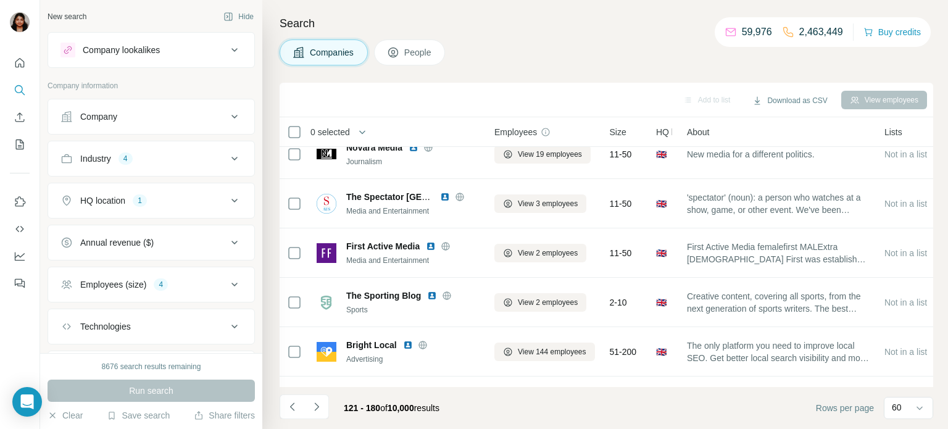
click at [242, 161] on button "Industry 4" at bounding box center [151, 159] width 206 height 30
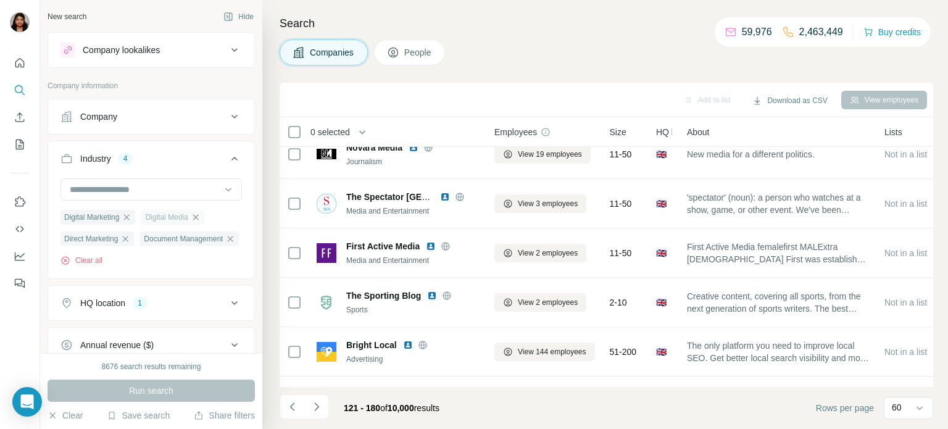
click at [201, 219] on icon "button" at bounding box center [196, 217] width 10 height 10
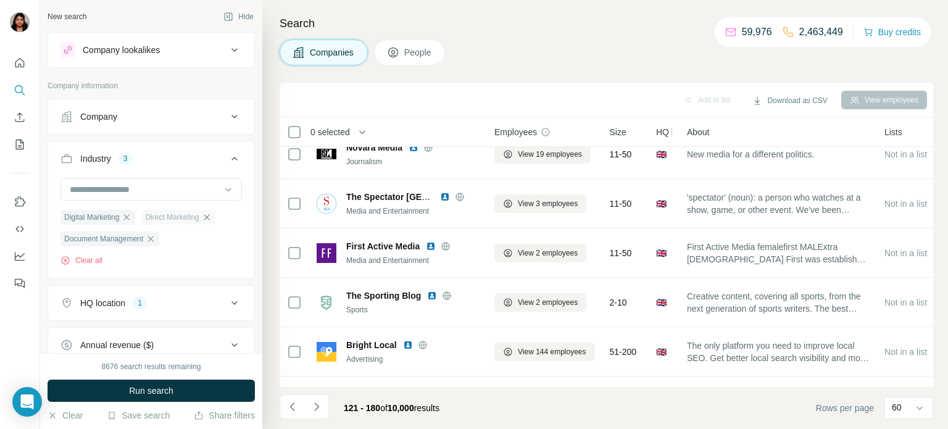
click at [211, 217] on icon "button" at bounding box center [207, 217] width 10 height 10
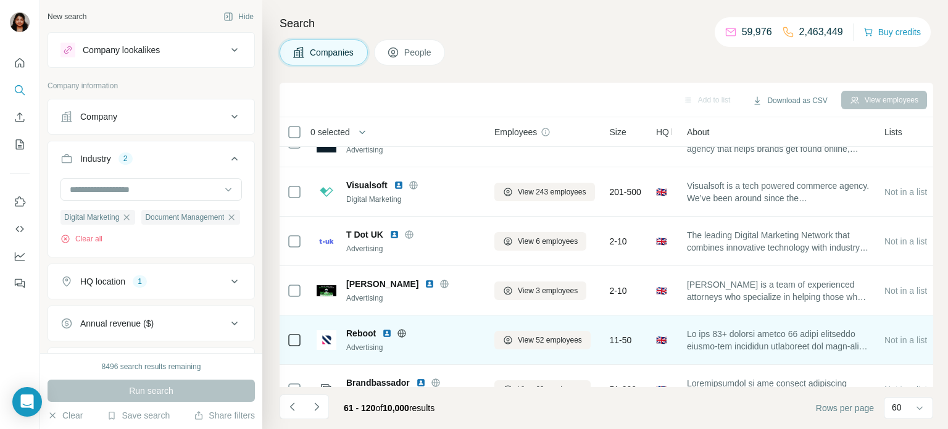
scroll to position [1012, 0]
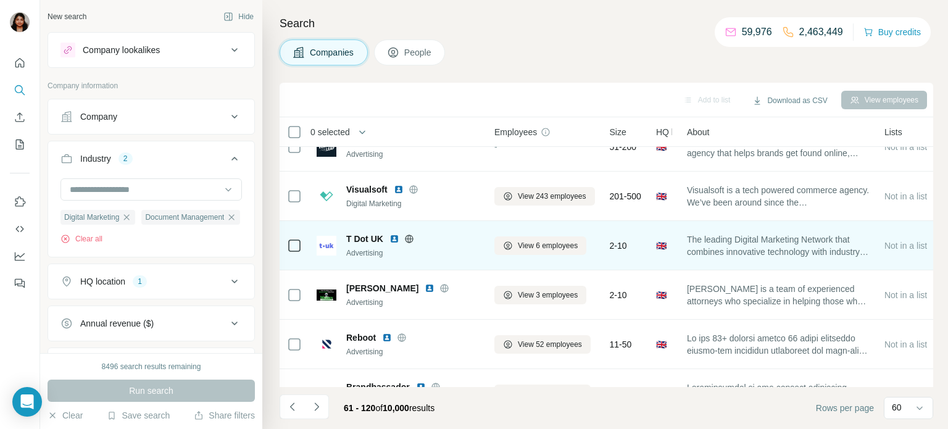
click at [407, 236] on icon at bounding box center [409, 239] width 10 height 10
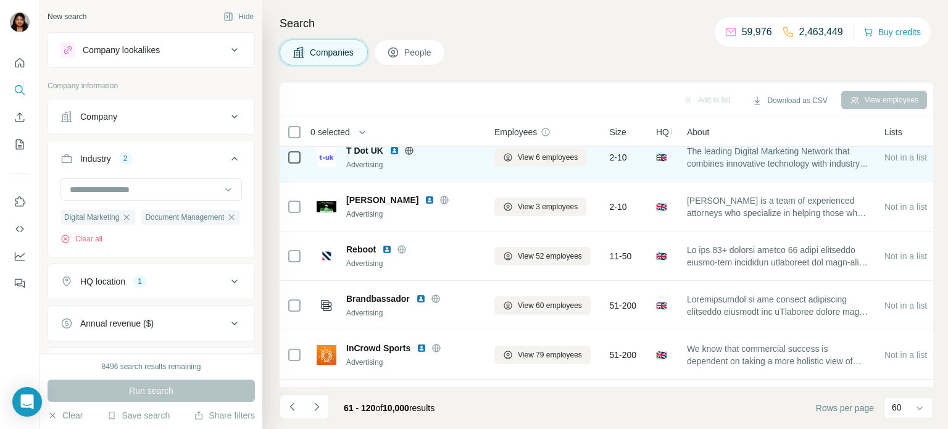
scroll to position [1113, 0]
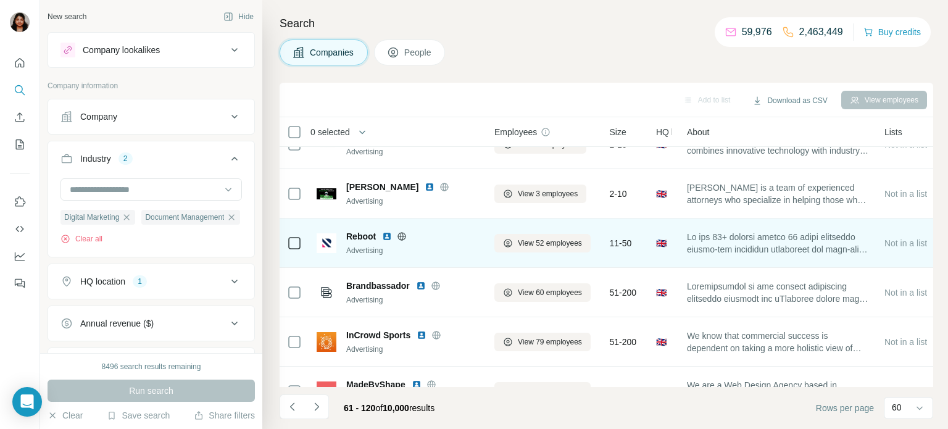
click at [402, 233] on icon at bounding box center [402, 236] width 10 height 10
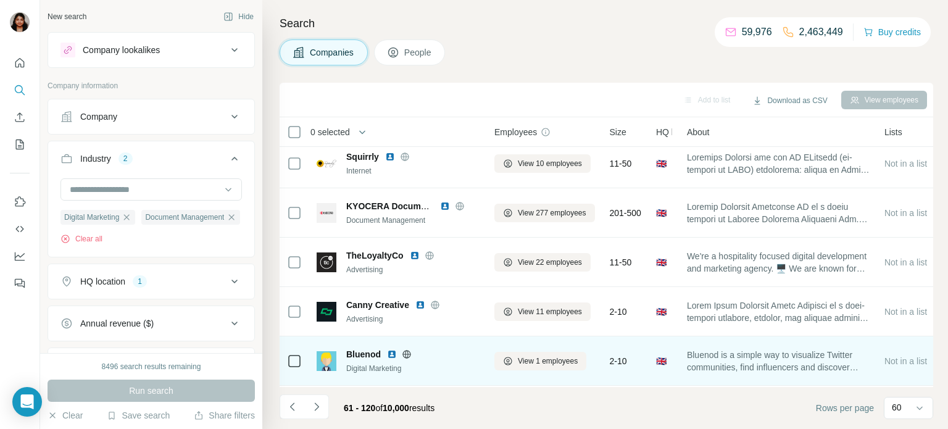
scroll to position [1923, 0]
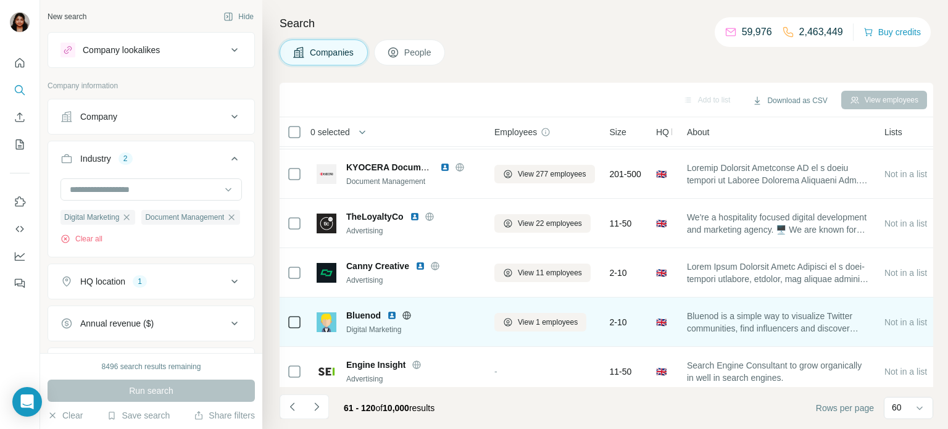
click at [405, 313] on icon at bounding box center [406, 315] width 3 height 8
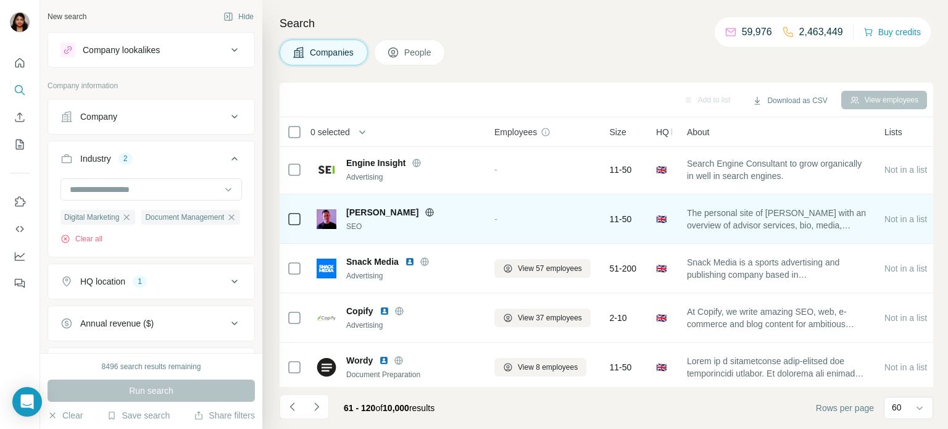
scroll to position [2125, 0]
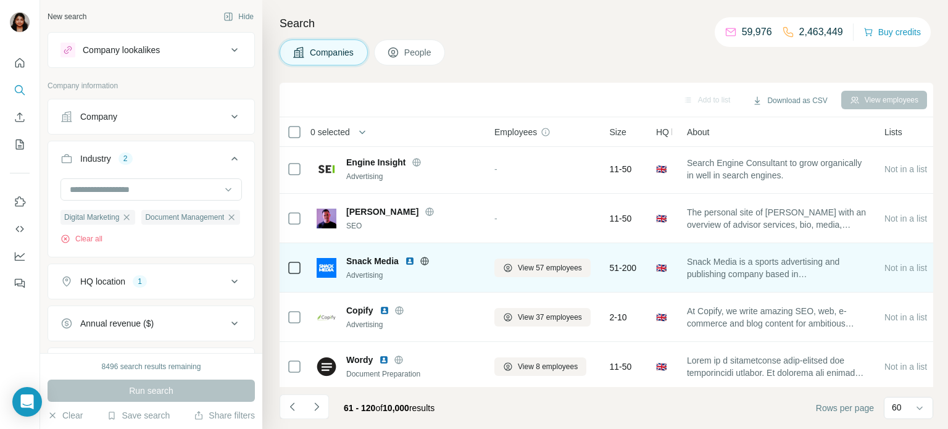
click at [424, 259] on icon at bounding box center [424, 261] width 3 height 8
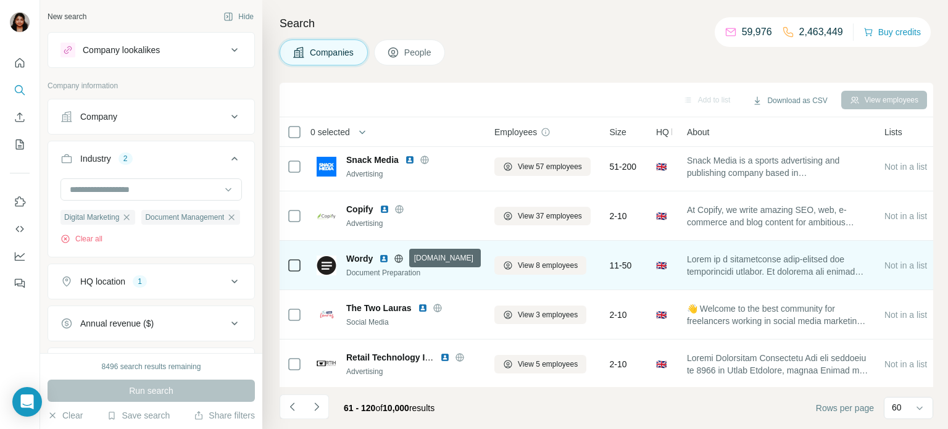
click at [396, 260] on icon at bounding box center [399, 258] width 8 height 8
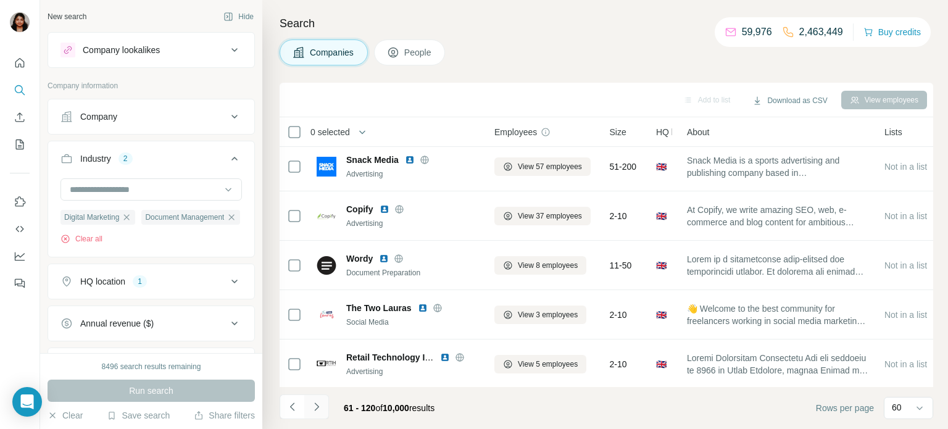
click at [312, 404] on icon "Navigate to next page" at bounding box center [316, 406] width 12 height 12
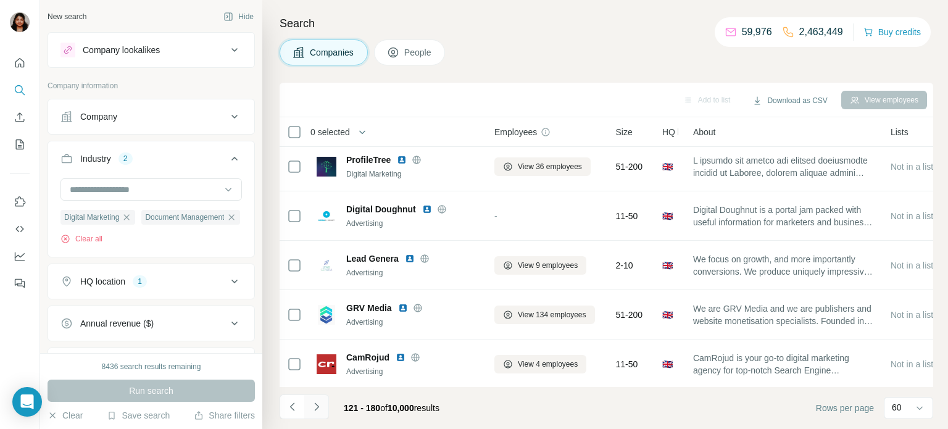
click at [308, 403] on button "Navigate to next page" at bounding box center [316, 406] width 25 height 25
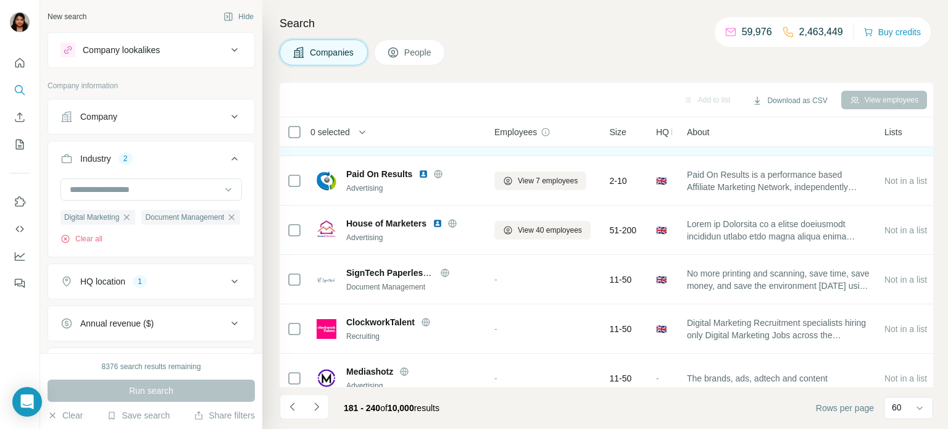
scroll to position [2631, 0]
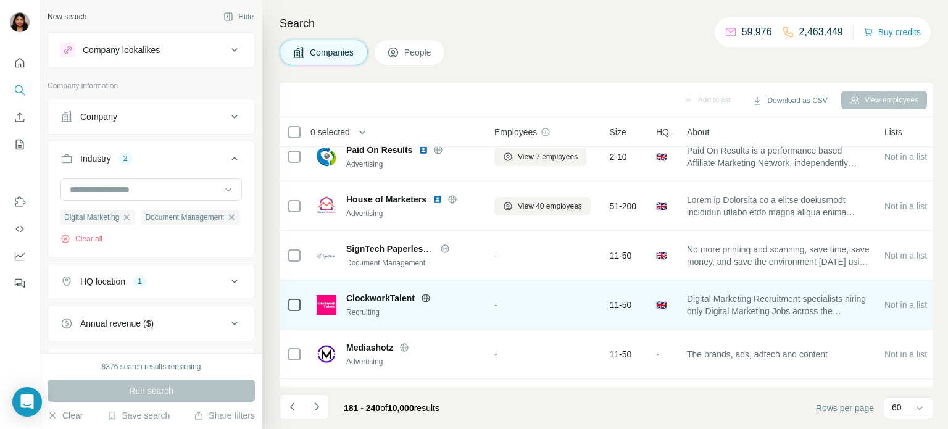
click at [426, 298] on icon at bounding box center [426, 298] width 10 height 10
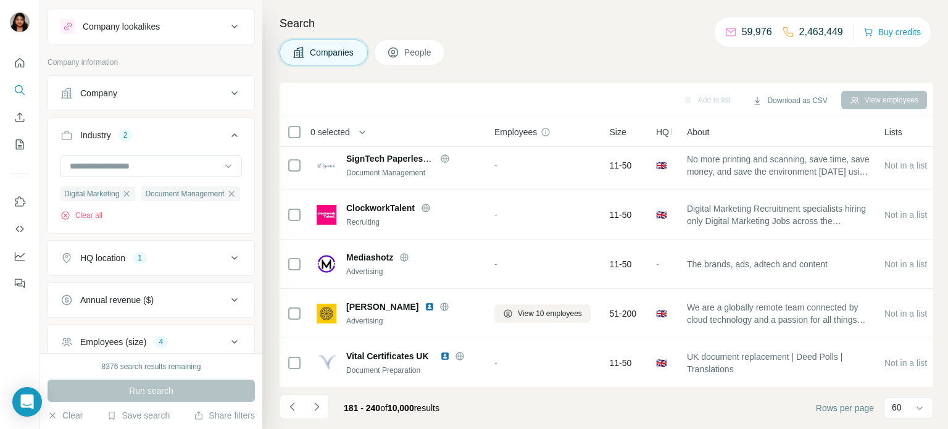
scroll to position [0, 0]
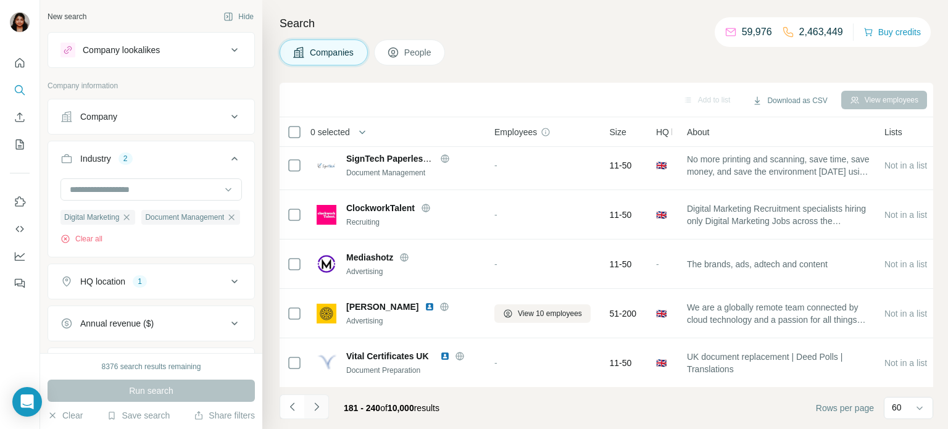
click at [313, 402] on icon "Navigate to next page" at bounding box center [316, 406] width 12 height 12
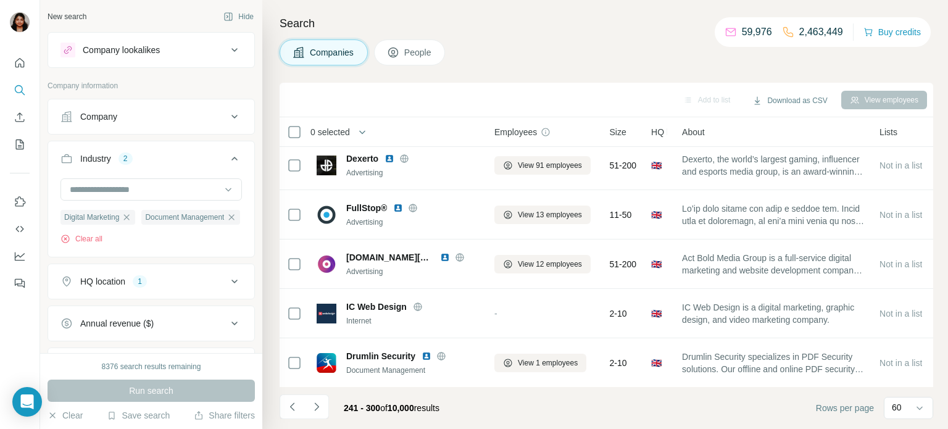
scroll to position [2721, 0]
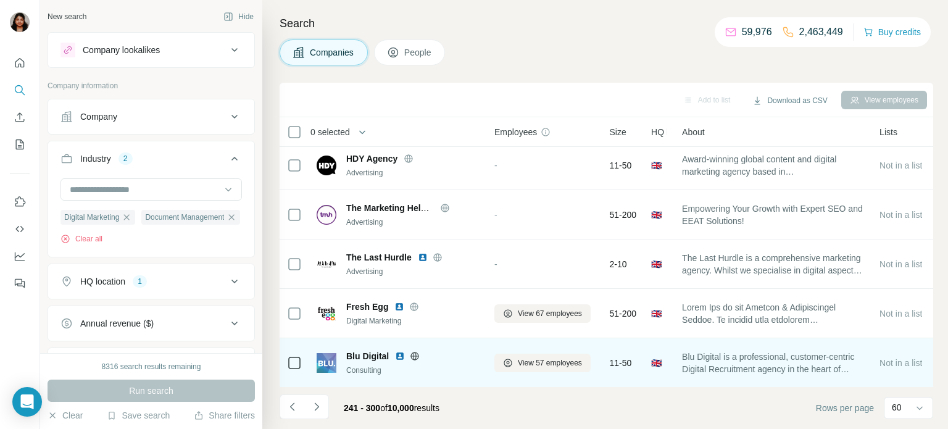
click at [411, 354] on icon at bounding box center [415, 356] width 8 height 8
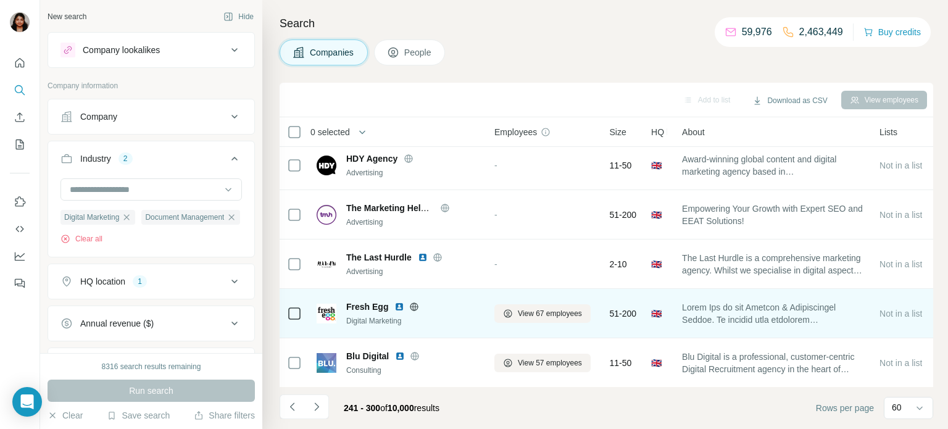
scroll to position [2620, 0]
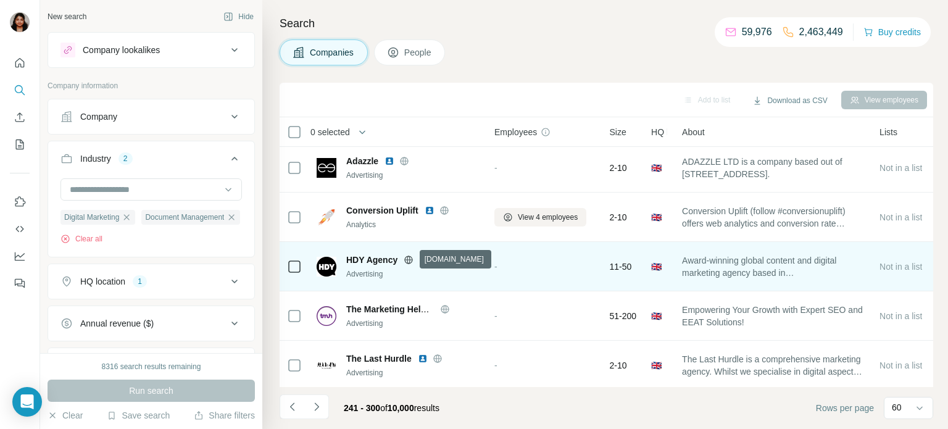
click at [411, 258] on icon at bounding box center [409, 260] width 10 height 10
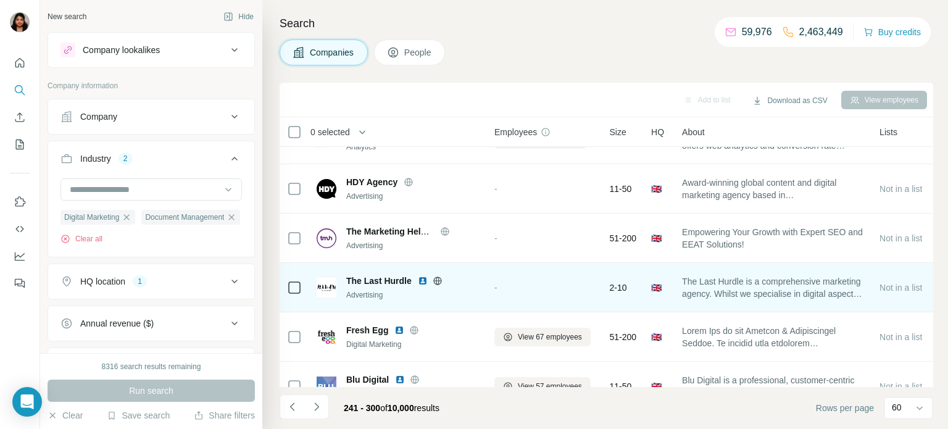
scroll to position [2721, 0]
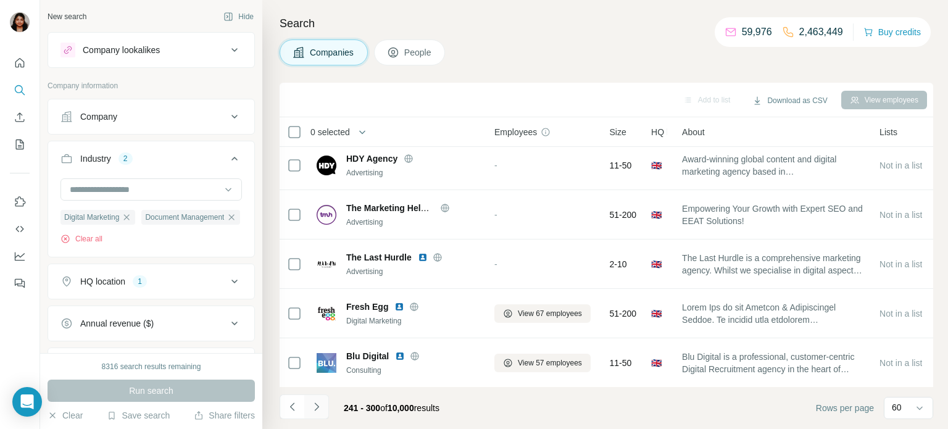
click at [313, 415] on button "Navigate to next page" at bounding box center [316, 406] width 25 height 25
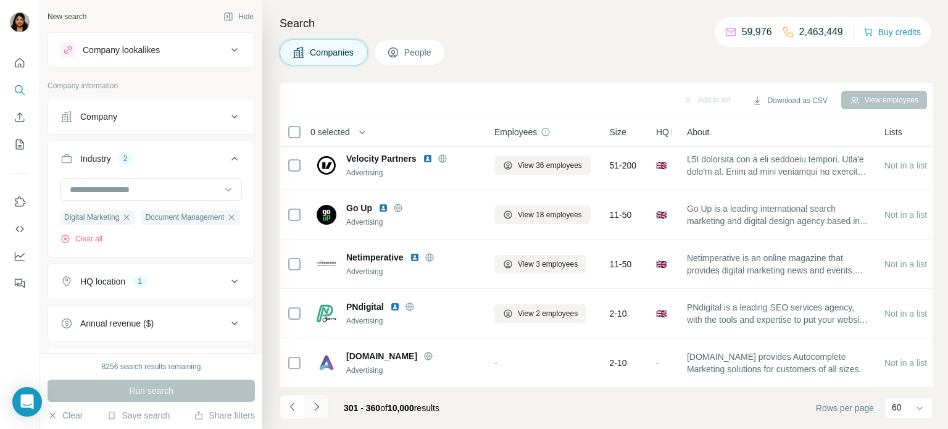
click at [313, 411] on icon "Navigate to next page" at bounding box center [316, 406] width 12 height 12
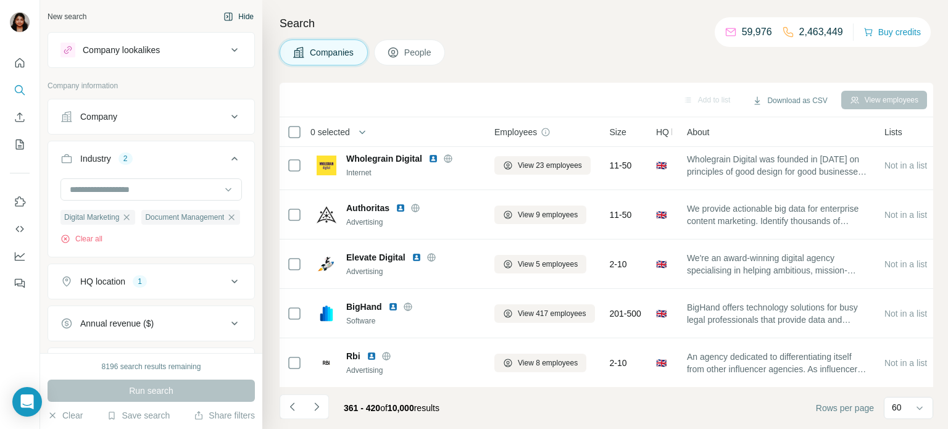
click at [250, 15] on button "Hide" at bounding box center [239, 16] width 48 height 19
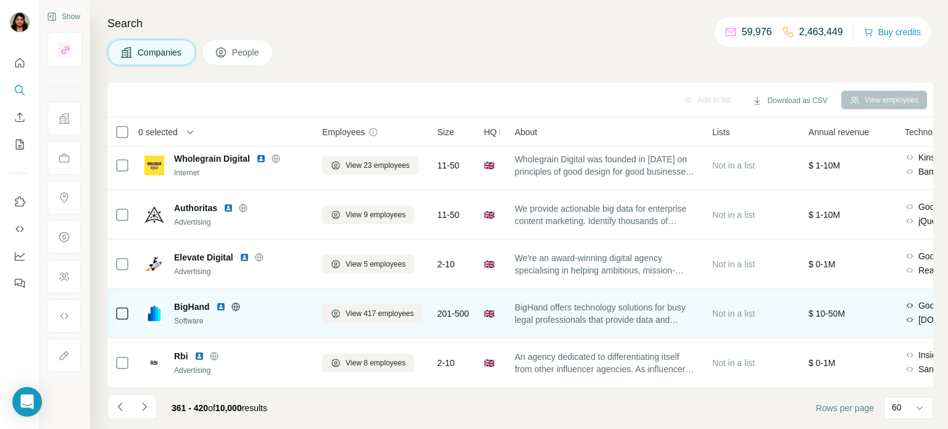
click at [231, 303] on icon at bounding box center [236, 307] width 10 height 10
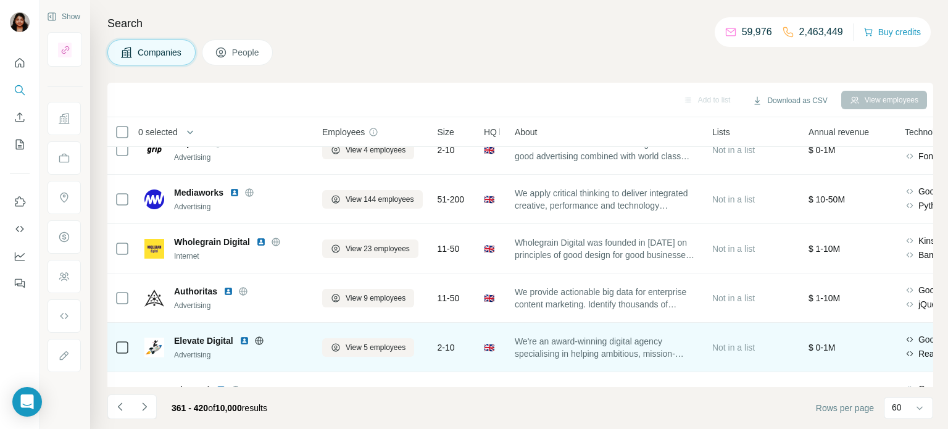
scroll to position [2620, 0]
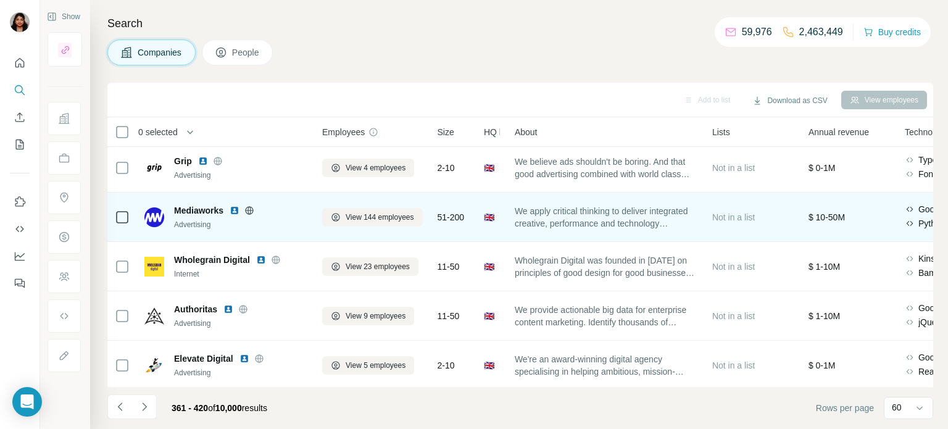
click at [249, 211] on icon at bounding box center [249, 210] width 10 height 10
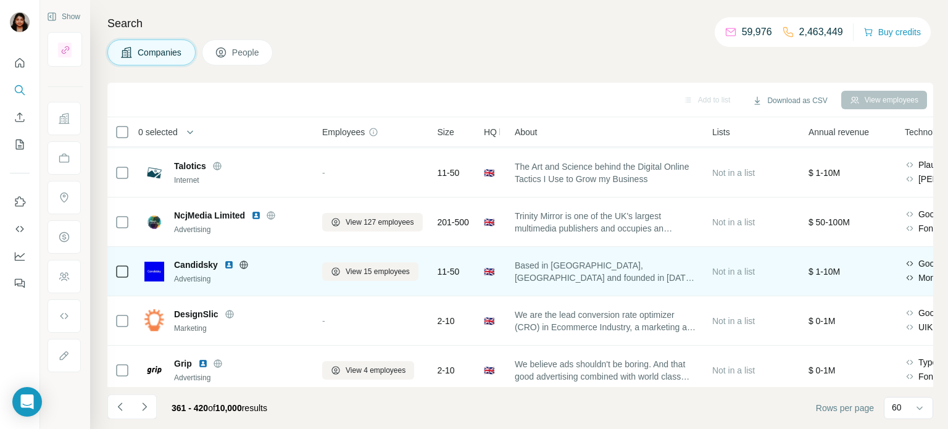
scroll to position [2316, 0]
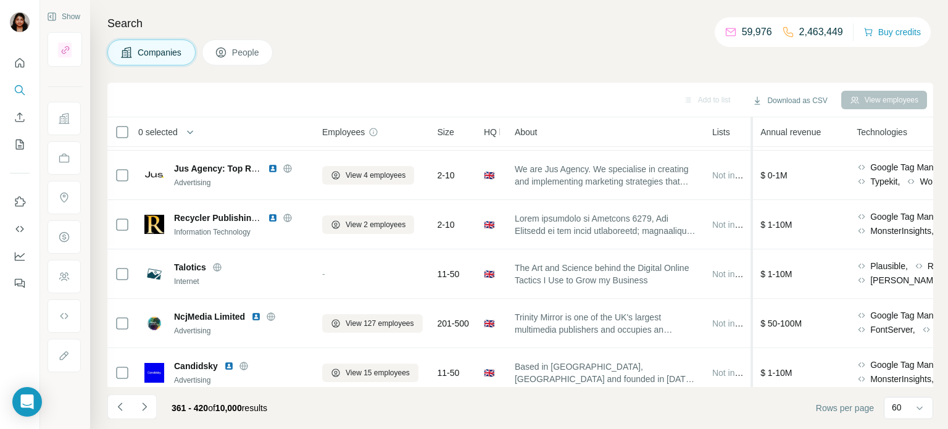
drag, startPoint x: 805, startPoint y: 179, endPoint x: 761, endPoint y: 181, distance: 43.8
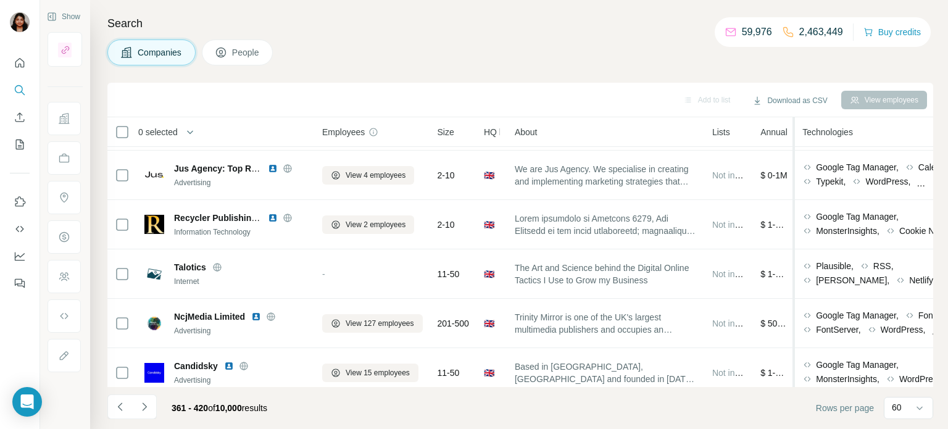
drag, startPoint x: 855, startPoint y: 175, endPoint x: 803, endPoint y: 172, distance: 52.0
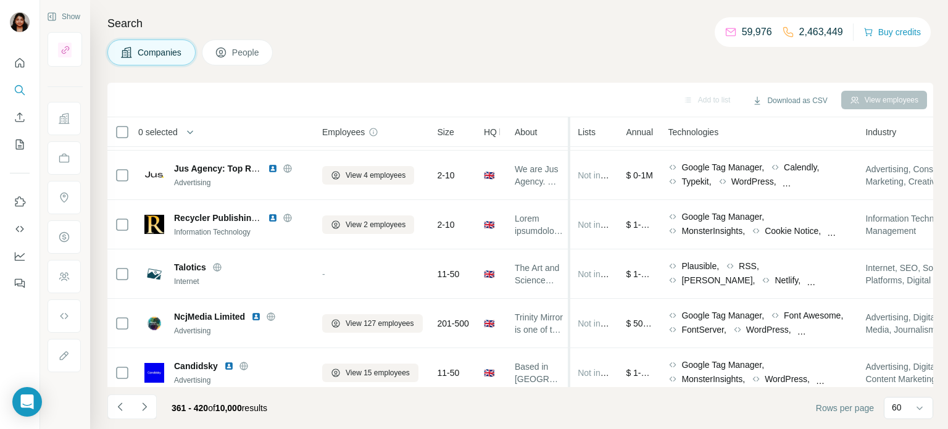
drag, startPoint x: 711, startPoint y: 136, endPoint x: 578, endPoint y: 136, distance: 133.3
click at [0, 0] on tr "0 selected Companies Employees Size HQ location About Lists Annual revenue Tech…" at bounding box center [0, 0] width 0 height 0
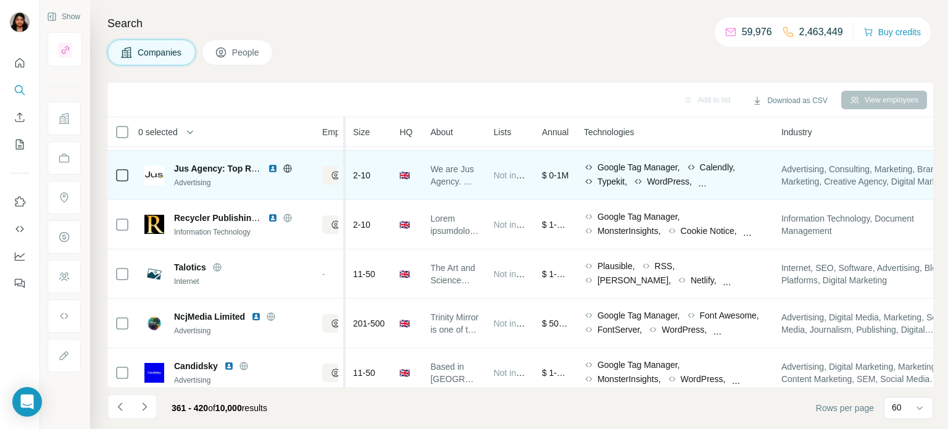
drag, startPoint x: 434, startPoint y: 218, endPoint x: 337, endPoint y: 194, distance: 99.8
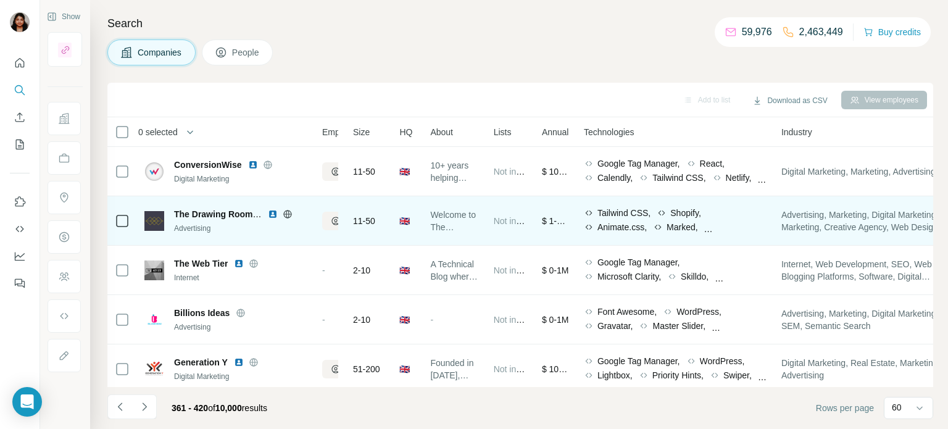
click at [286, 214] on icon at bounding box center [288, 214] width 10 height 10
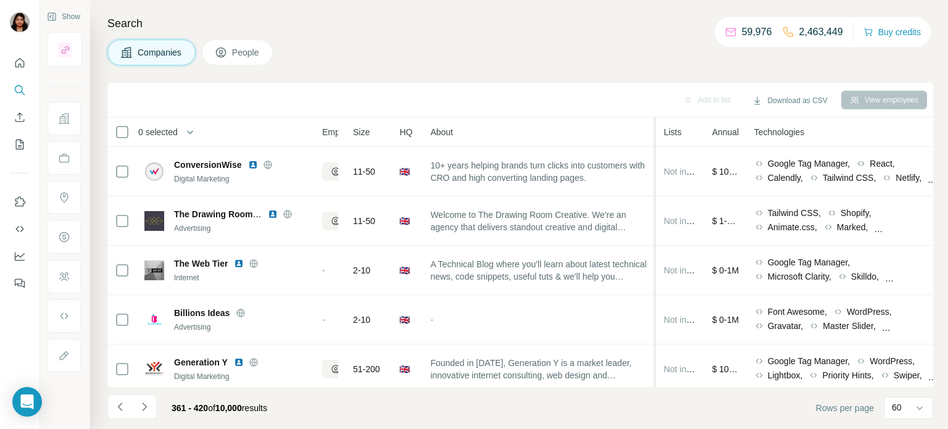
drag, startPoint x: 487, startPoint y: 132, endPoint x: 659, endPoint y: 131, distance: 171.5
click at [0, 0] on tr "0 selected Companies Employees Size HQ location About Lists Annual revenue Tech…" at bounding box center [0, 0] width 0 height 0
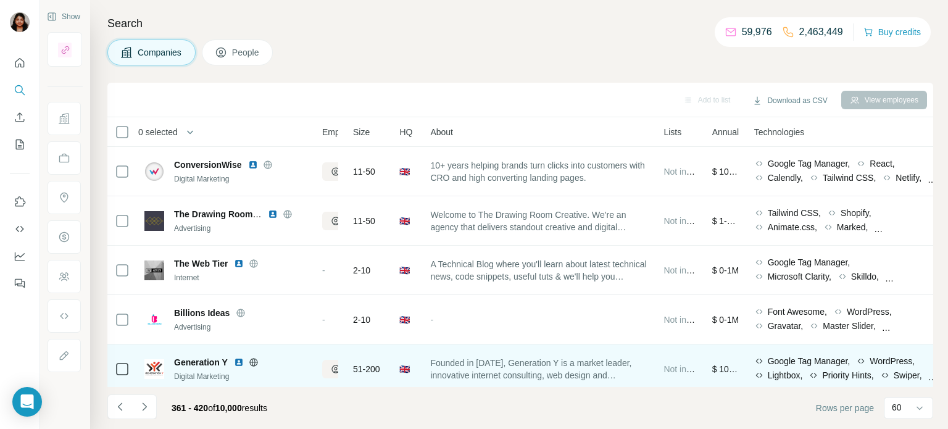
click at [257, 362] on icon at bounding box center [254, 362] width 10 height 10
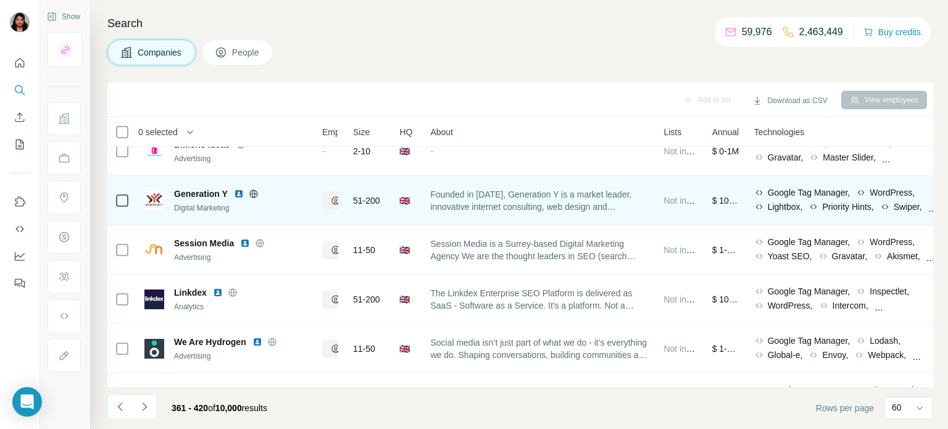
scroll to position [202, 0]
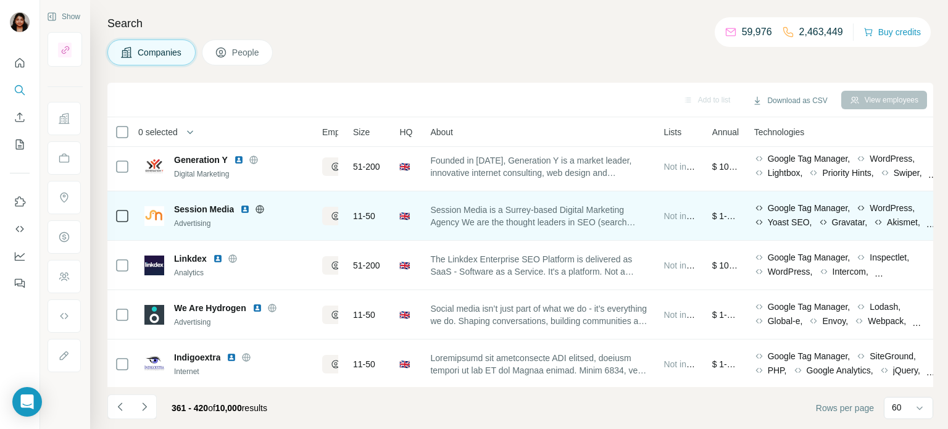
click at [259, 209] on icon at bounding box center [260, 209] width 8 height 1
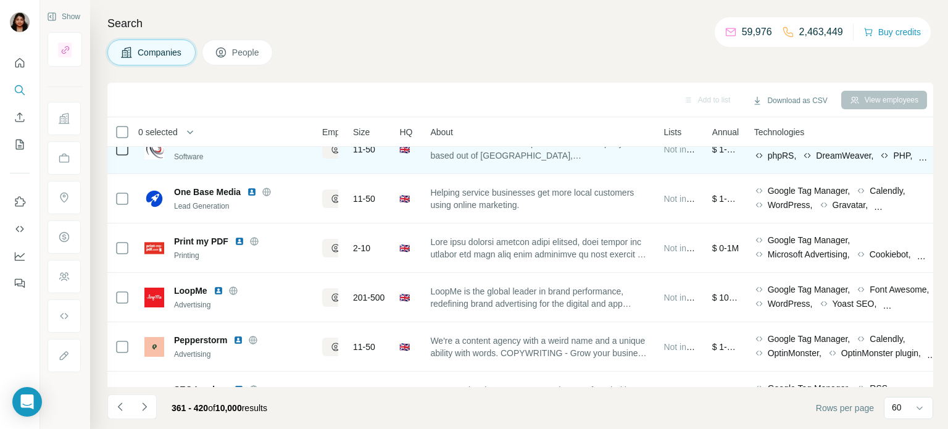
scroll to position [1417, 0]
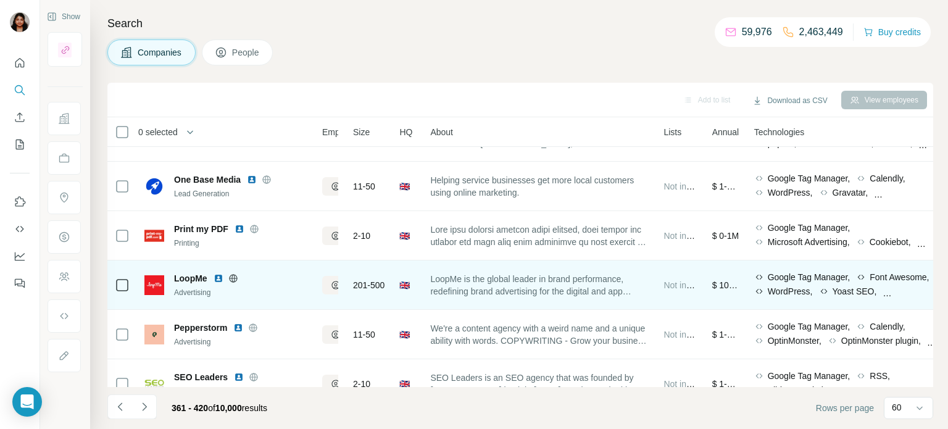
click at [234, 276] on icon at bounding box center [232, 278] width 3 height 8
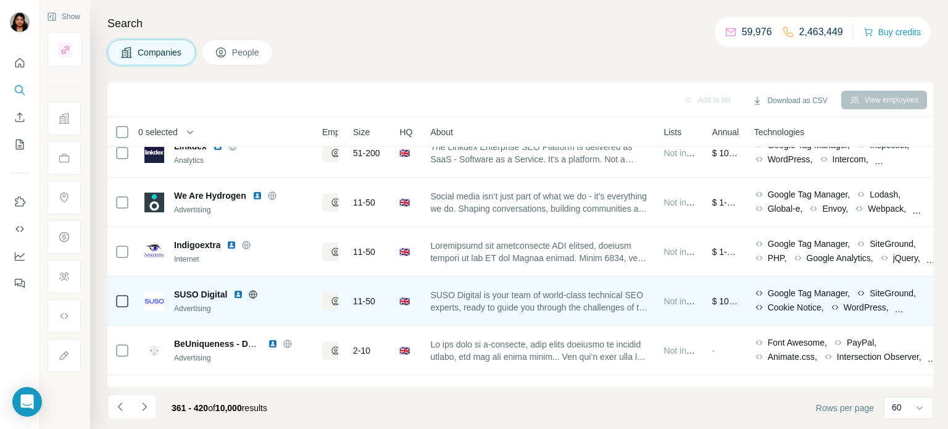
scroll to position [292, 0]
